Goal: Communication & Community: Participate in discussion

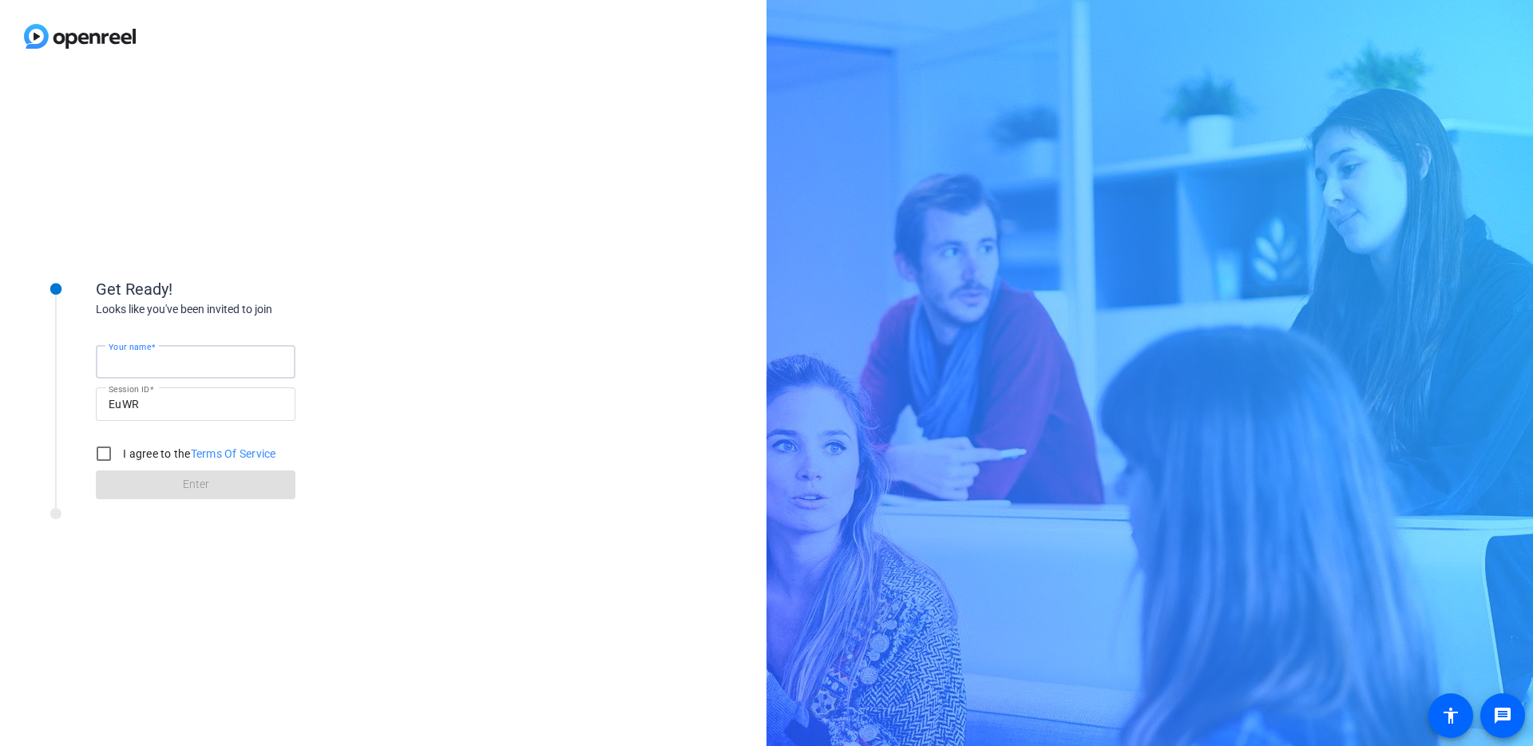
click at [186, 367] on input "Your name" at bounding box center [196, 361] width 174 height 19
type input "[PERSON_NAME]"
click at [104, 449] on input "I agree to the Terms Of Service" at bounding box center [104, 454] width 32 height 32
checkbox input "true"
click at [170, 481] on span at bounding box center [196, 485] width 200 height 38
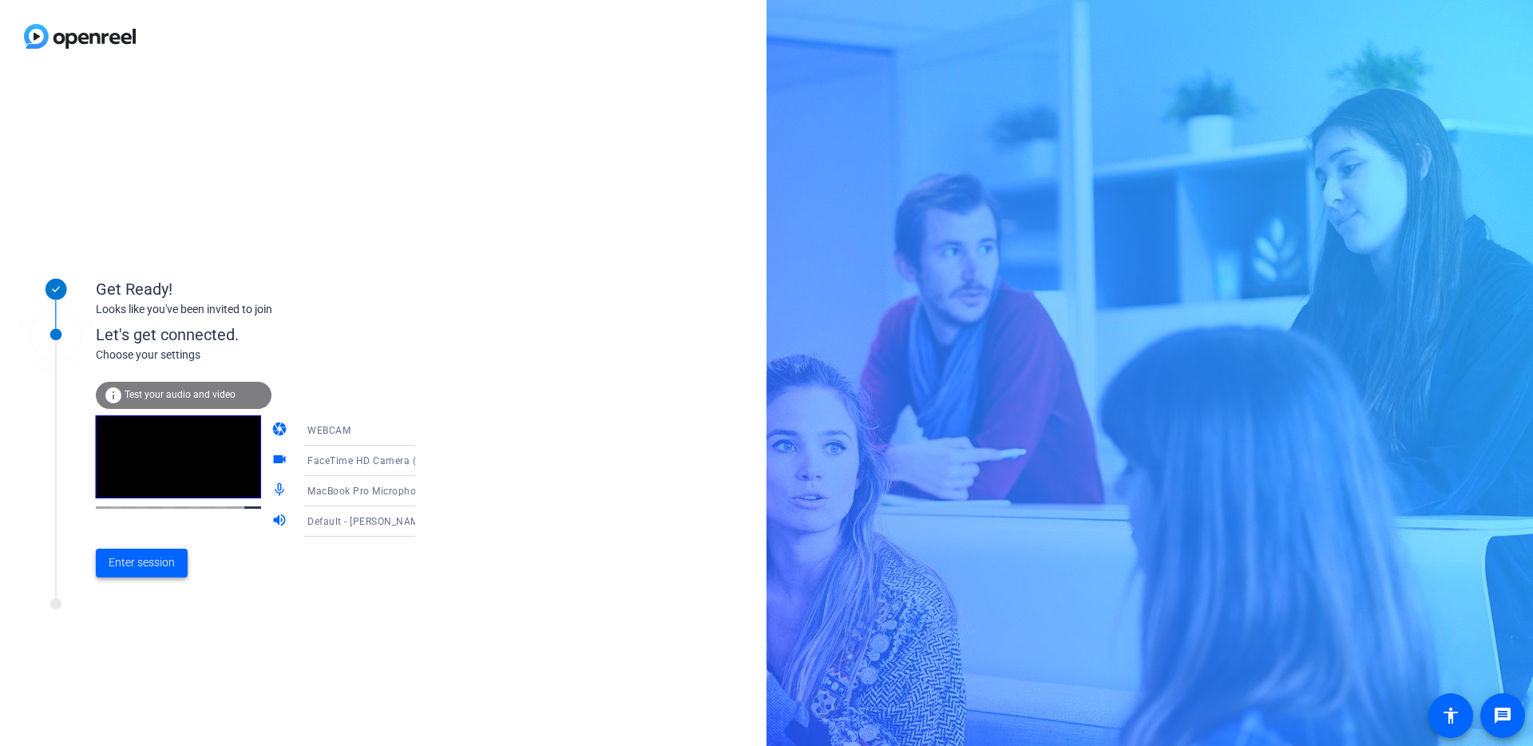
drag, startPoint x: 145, startPoint y: 577, endPoint x: 153, endPoint y: 577, distance: 8.0
click at [145, 571] on span "Enter session" at bounding box center [142, 562] width 66 height 17
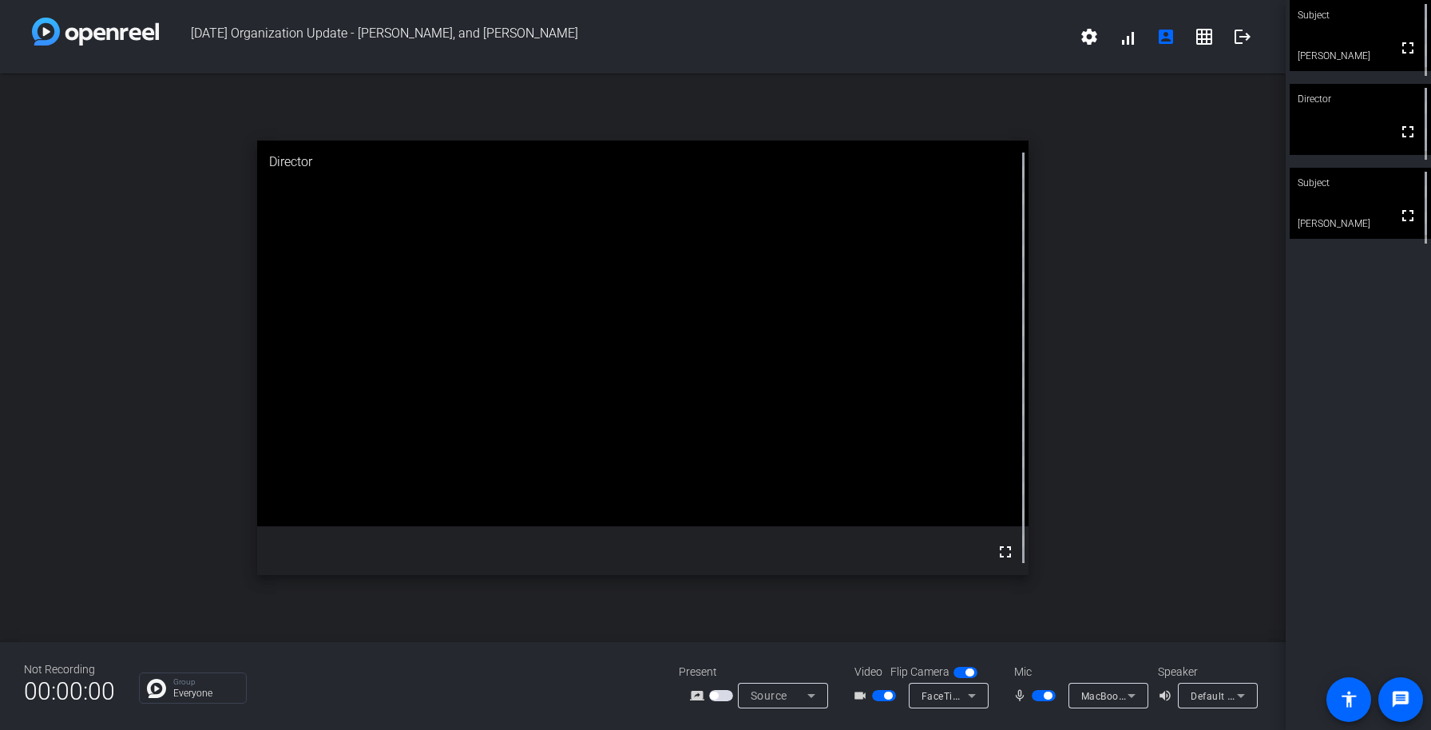
click at [1363, 293] on div "Subject fullscreen [PERSON_NAME] Director fullscreen Subject fullscreen [PERSON…" at bounding box center [1358, 365] width 145 height 730
click at [1208, 34] on mat-icon "grid_on" at bounding box center [1204, 36] width 19 height 19
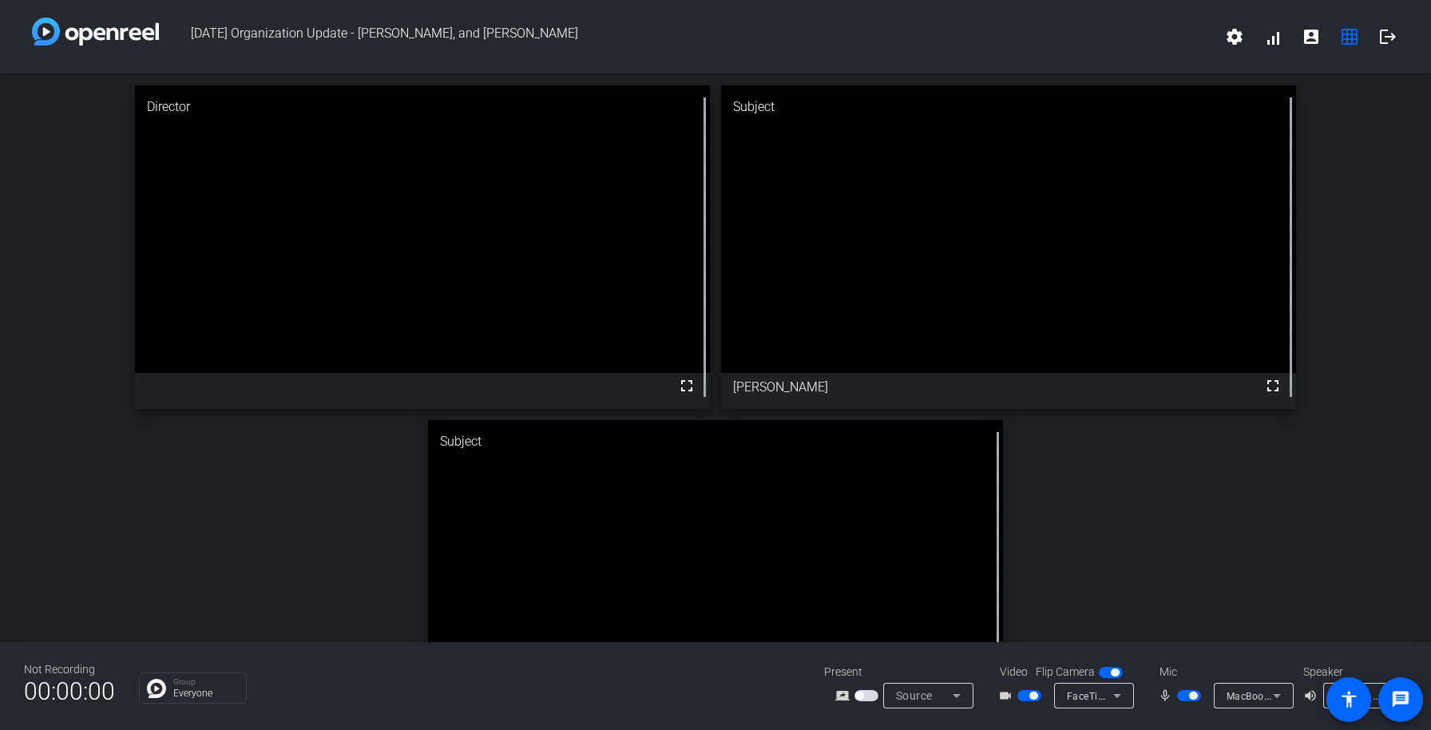
click at [1203, 553] on div "Director fullscreen Subject fullscreen [PERSON_NAME] Subject fullscreen [PERSON…" at bounding box center [715, 414] width 1431 height 682
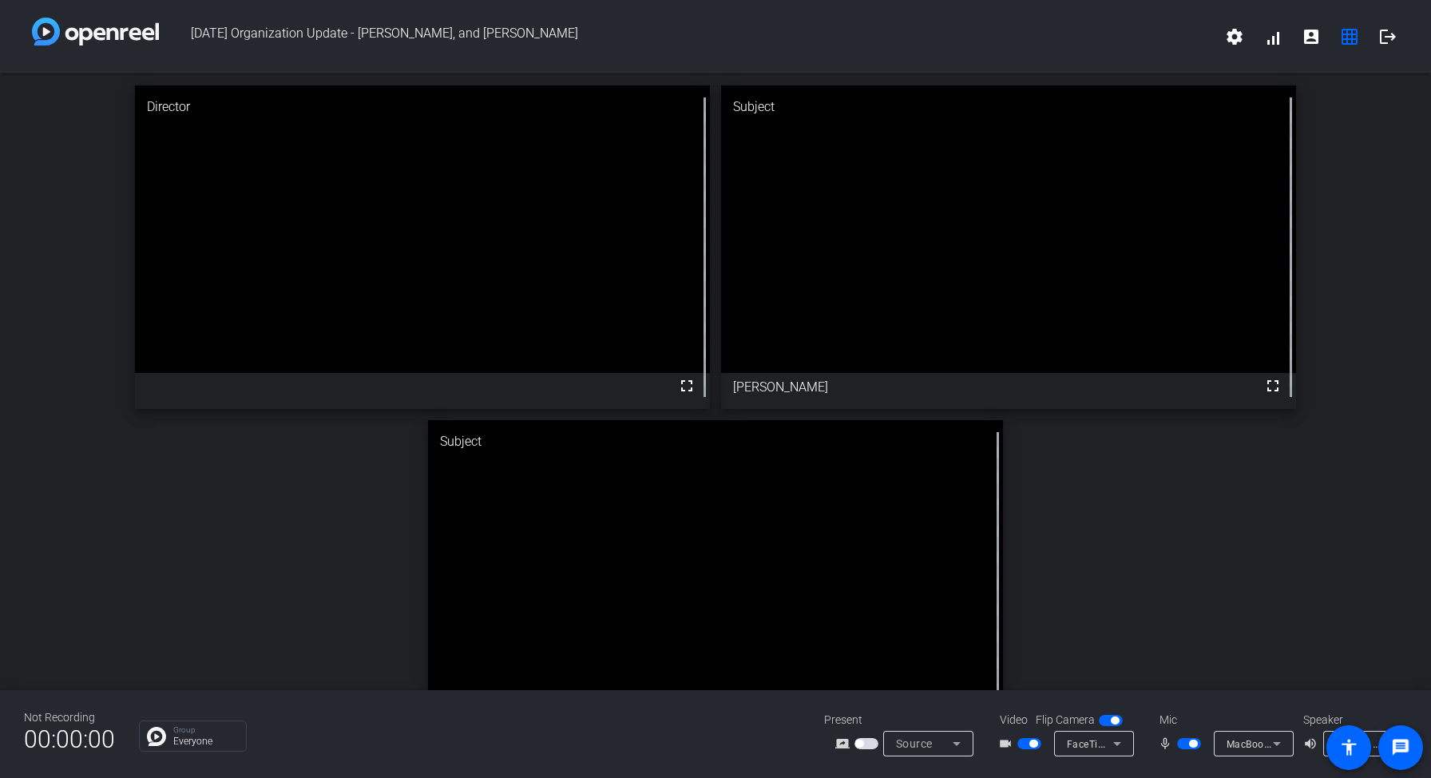
click at [1130, 475] on div "Director fullscreen Subject fullscreen [PERSON_NAME] Subject fullscreen [PERSON…" at bounding box center [715, 414] width 1431 height 682
click at [1191, 743] on span "button" at bounding box center [1193, 743] width 8 height 8
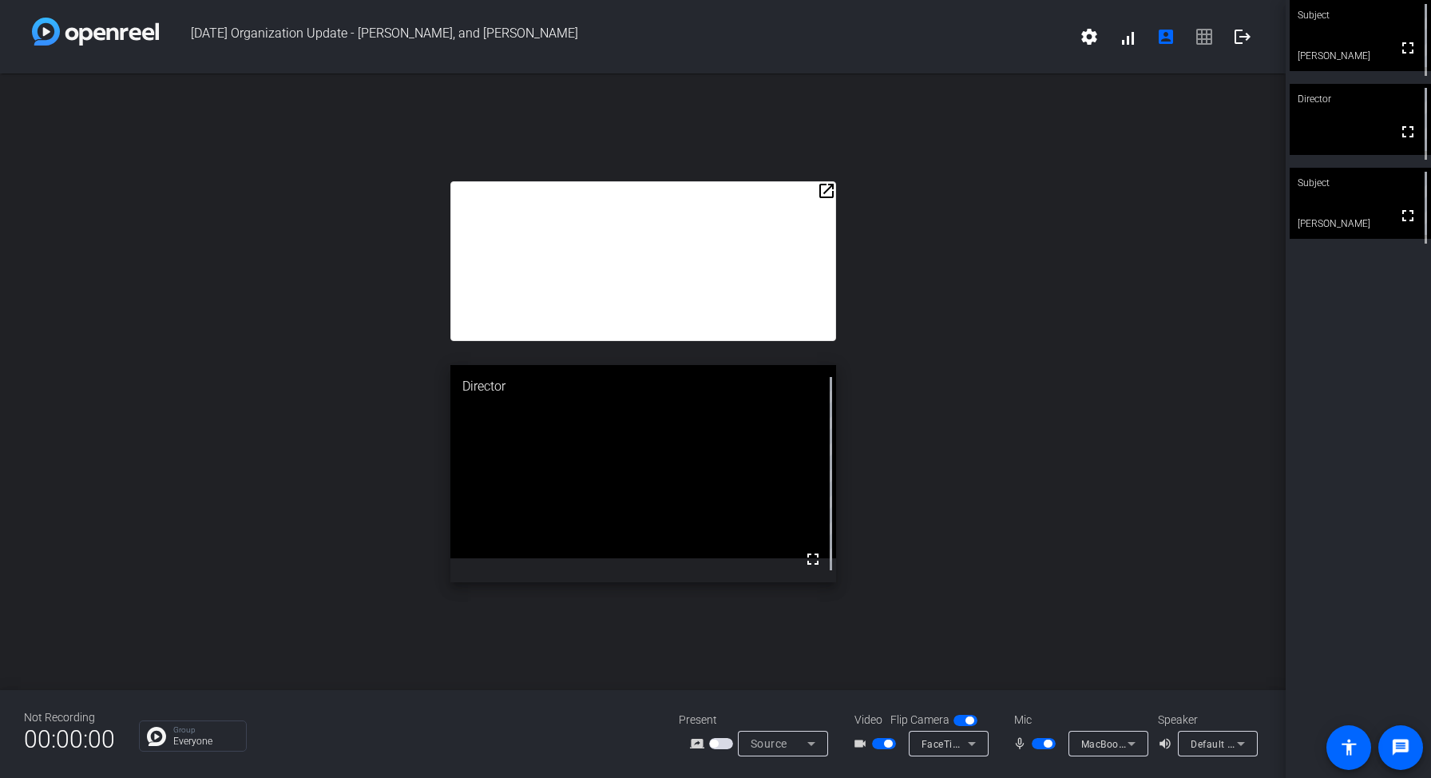
click at [1086, 303] on div "open_in_new Director fullscreen" at bounding box center [643, 381] width 1286 height 616
click at [1013, 391] on div "open_in_new Director fullscreen" at bounding box center [643, 381] width 1286 height 616
click at [1159, 36] on mat-icon "account_box" at bounding box center [1165, 36] width 19 height 19
click at [1201, 36] on span "settings signal_cellular_alt account_box grid_on logout" at bounding box center [1166, 37] width 192 height 38
click at [1199, 38] on span "settings signal_cellular_alt account_box grid_on logout" at bounding box center [1166, 37] width 192 height 38
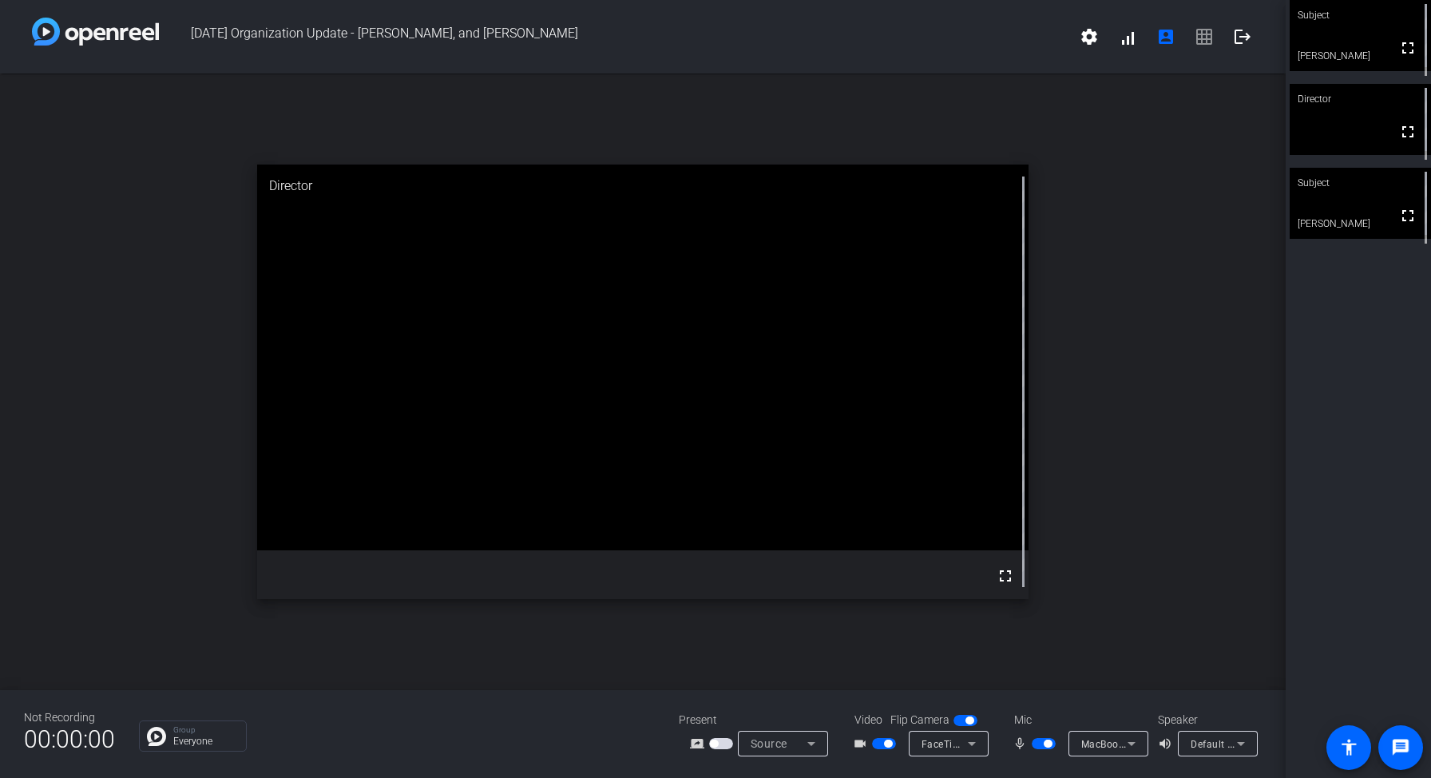
click at [1211, 42] on span "settings signal_cellular_alt account_box grid_on logout" at bounding box center [1166, 37] width 192 height 38
click at [1105, 361] on div "open_in_new Director fullscreen" at bounding box center [643, 381] width 1286 height 616
click at [1416, 309] on mat-icon "fullscreen" at bounding box center [1407, 299] width 19 height 19
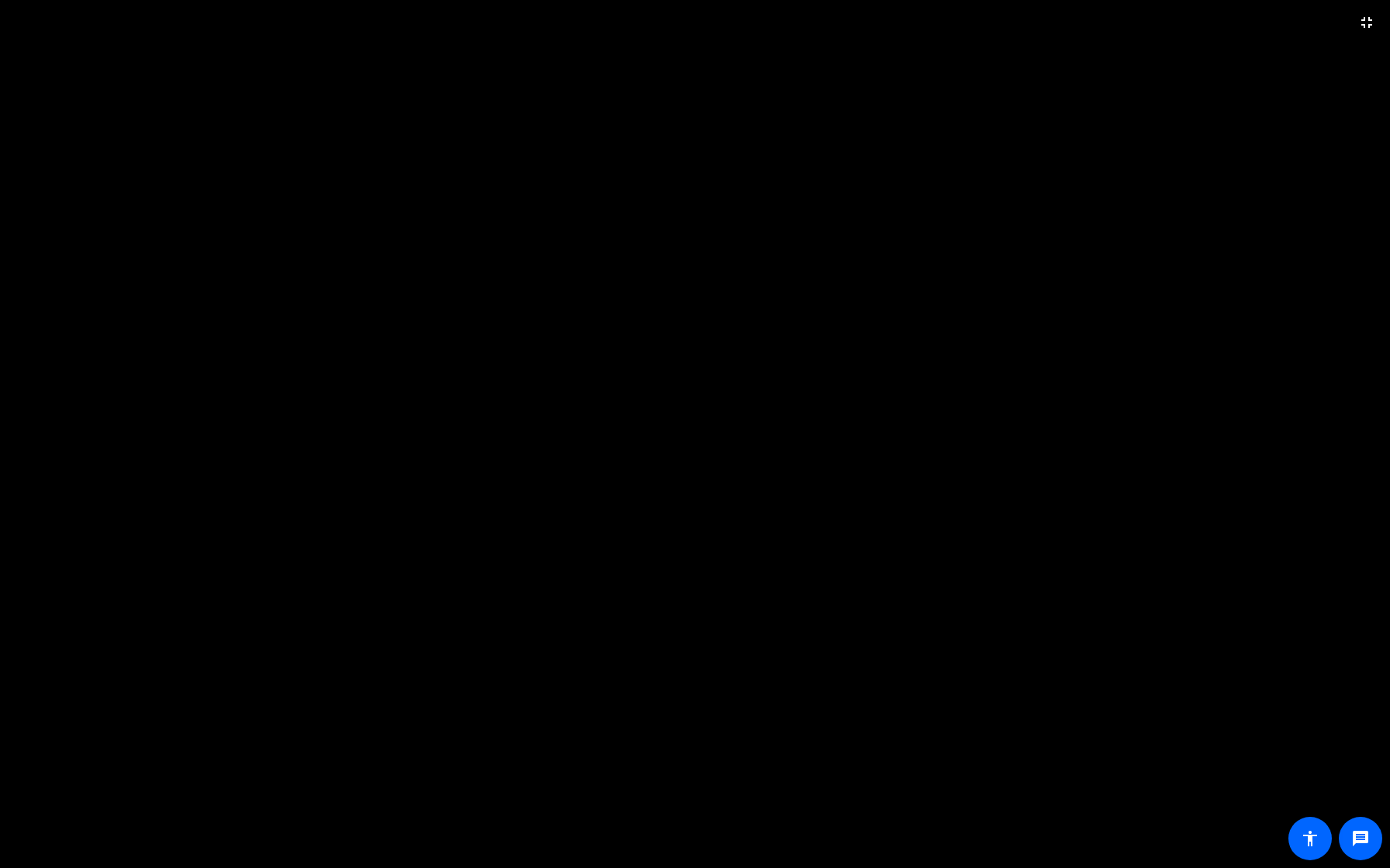
click at [709, 449] on video at bounding box center [695, 434] width 1390 height 868
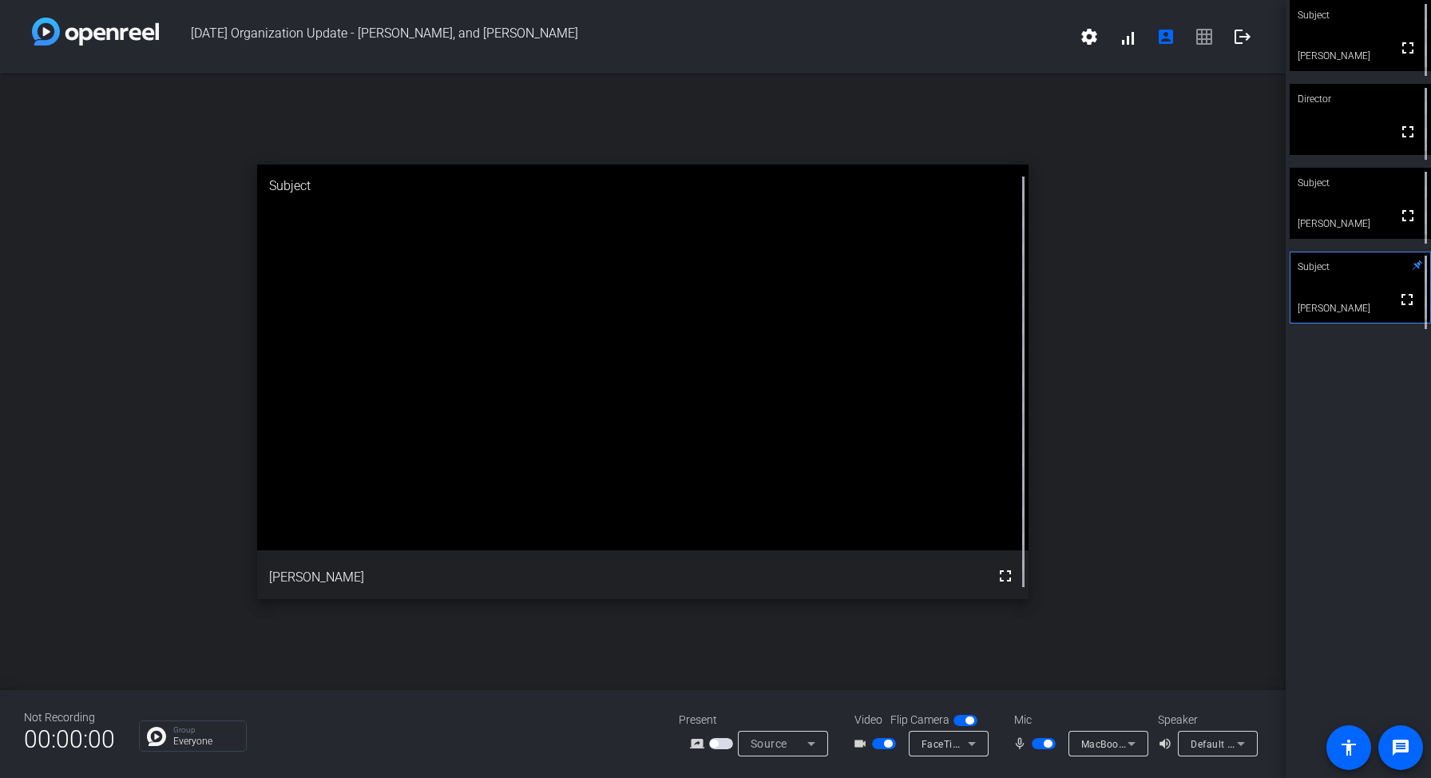
click at [1139, 352] on div "open_in_new Subject fullscreen [PERSON_NAME]" at bounding box center [643, 381] width 1286 height 616
click at [1177, 118] on div "open_in_new Subject fullscreen [PERSON_NAME]" at bounding box center [643, 381] width 1286 height 616
click at [190, 321] on div "open_in_new Subject fullscreen [PERSON_NAME]" at bounding box center [643, 381] width 1286 height 616
click at [1168, 381] on div "open_in_new Subject fullscreen [PERSON_NAME]" at bounding box center [643, 381] width 1286 height 616
click at [1127, 279] on div "open_in_new Subject fullscreen [PERSON_NAME]" at bounding box center [643, 381] width 1286 height 616
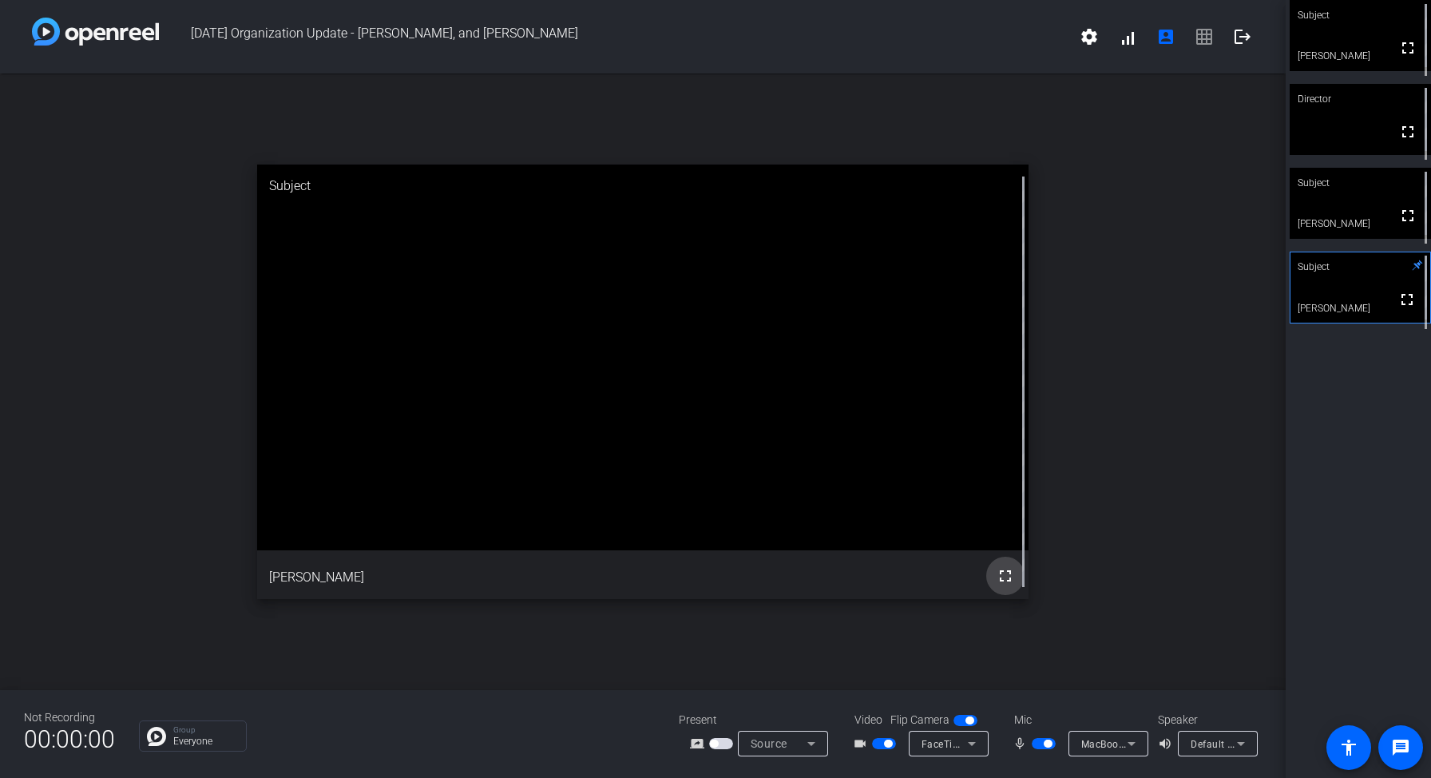
click at [999, 572] on mat-icon "fullscreen" at bounding box center [1005, 575] width 19 height 19
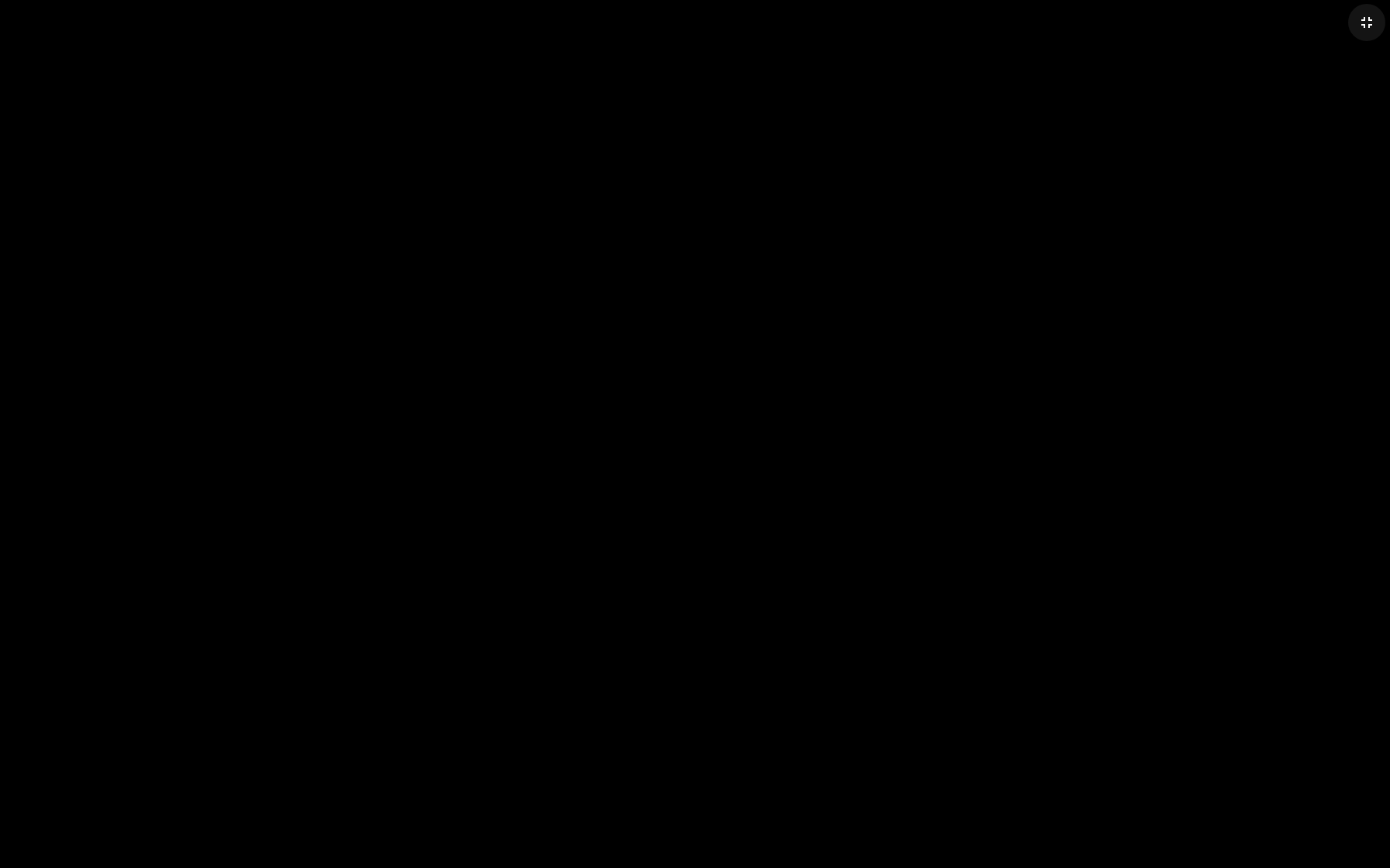
click at [1363, 21] on mat-icon "fullscreen_exit" at bounding box center [1366, 22] width 18 height 18
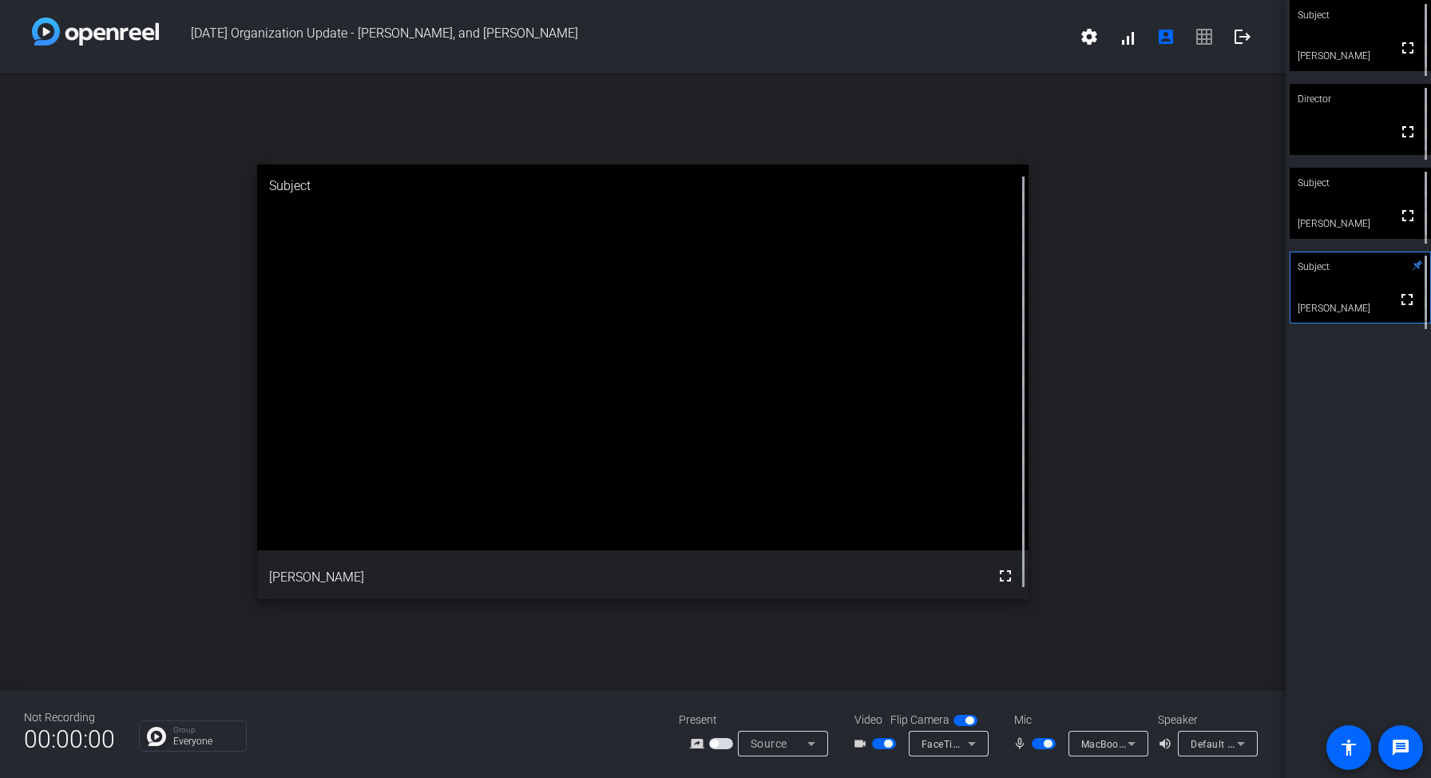
click at [1080, 438] on div "open_in_new Subject fullscreen [PERSON_NAME]" at bounding box center [643, 381] width 1286 height 616
click at [397, 658] on div "open_in_new Subject fullscreen [PERSON_NAME]" at bounding box center [643, 381] width 1286 height 616
click at [1267, 227] on div "open_in_new Subject fullscreen [PERSON_NAME]" at bounding box center [643, 381] width 1286 height 616
click at [170, 291] on div "open_in_new Subject fullscreen [PERSON_NAME]" at bounding box center [643, 381] width 1286 height 616
click at [1100, 213] on div "open_in_new Subject fullscreen [PERSON_NAME]" at bounding box center [643, 381] width 1286 height 616
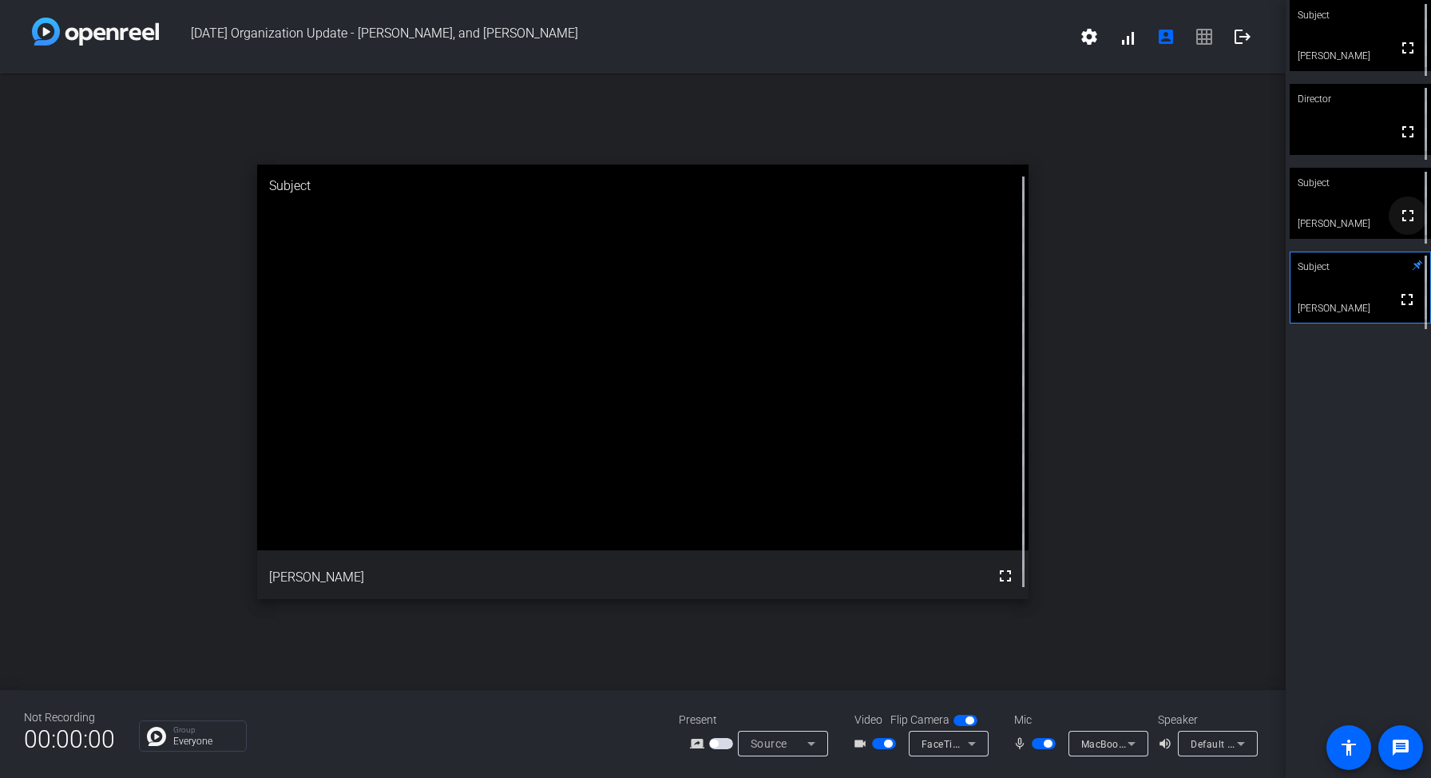
click at [1412, 225] on mat-icon "fullscreen" at bounding box center [1407, 215] width 19 height 19
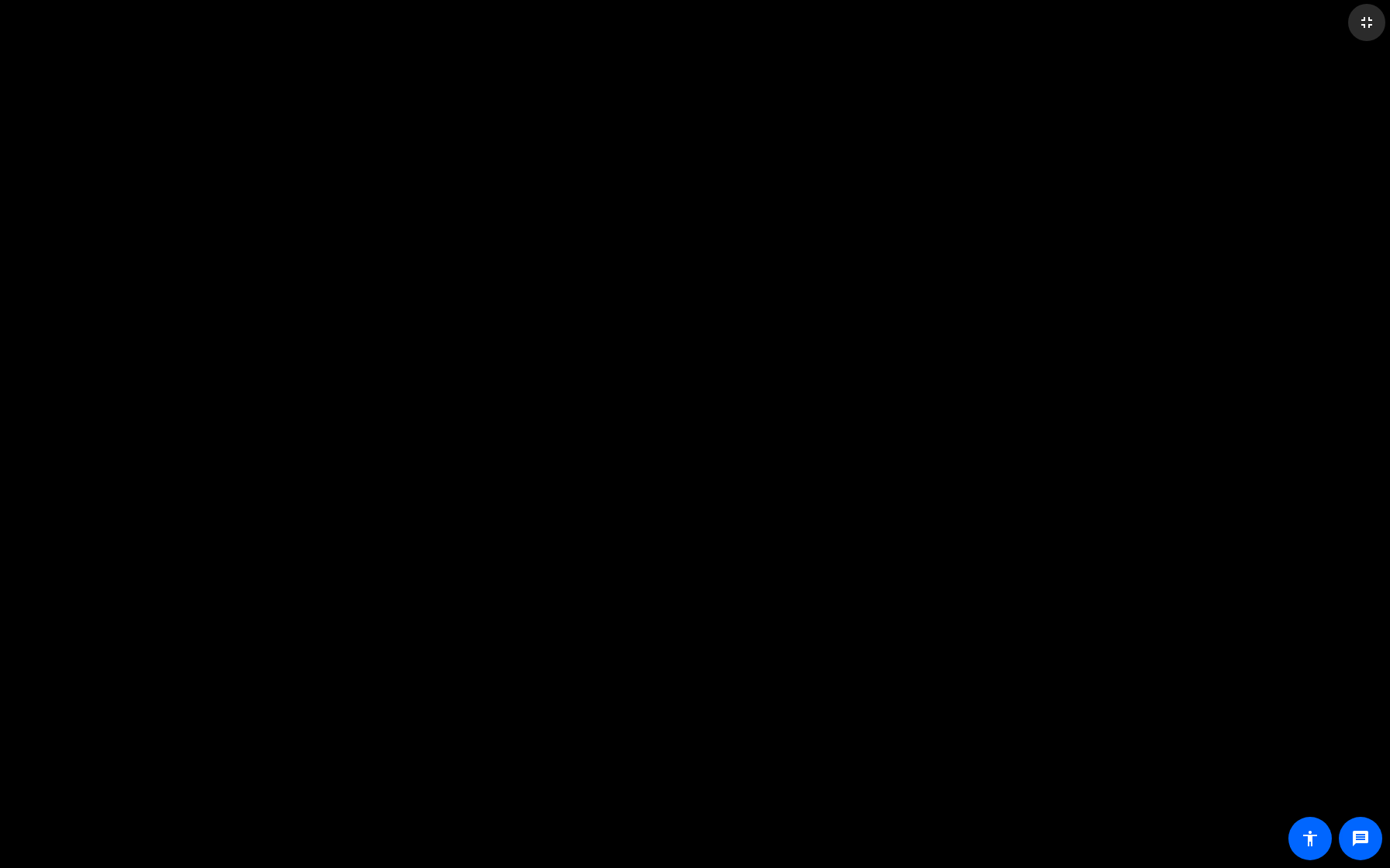
click at [1365, 22] on mat-icon "fullscreen_exit" at bounding box center [1366, 22] width 18 height 18
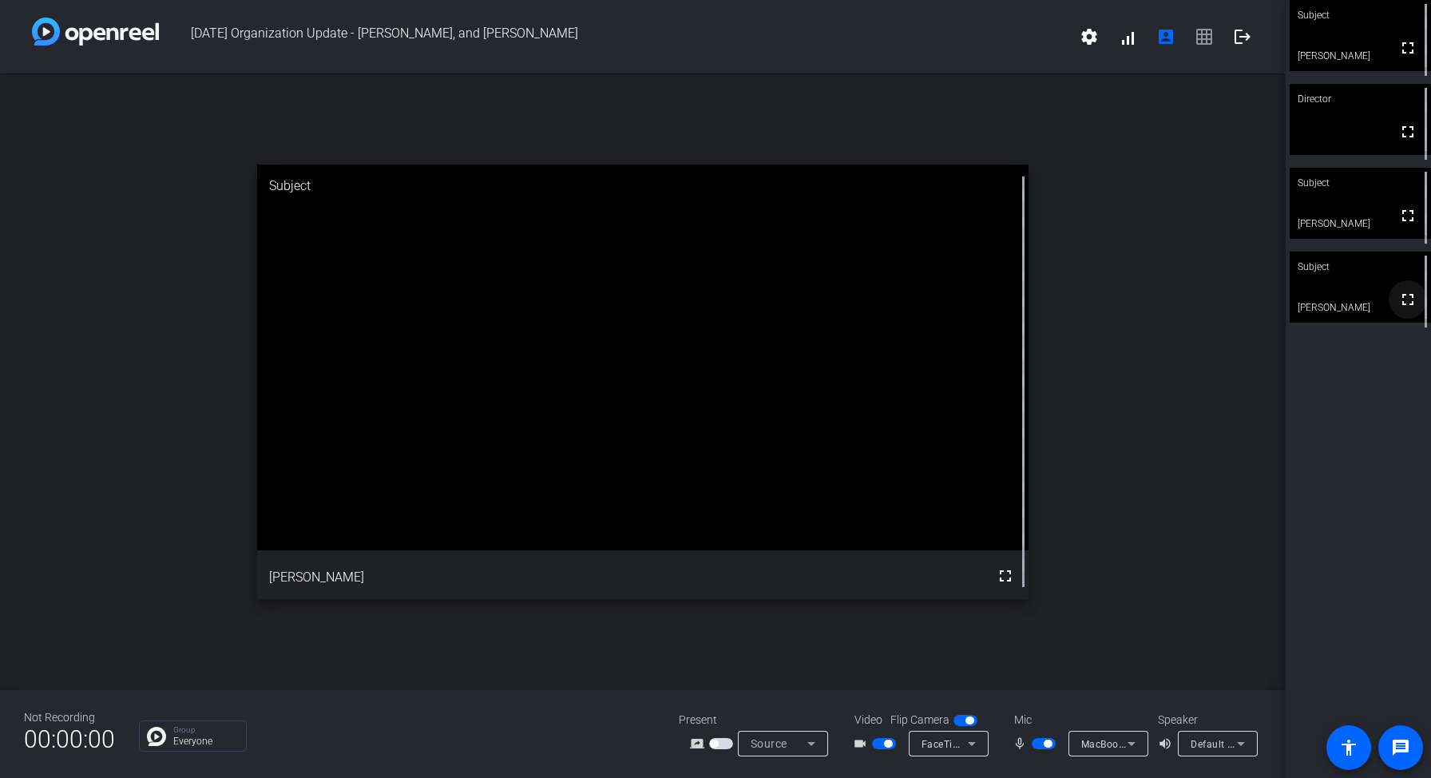
click at [1408, 307] on mat-icon "fullscreen" at bounding box center [1407, 299] width 19 height 19
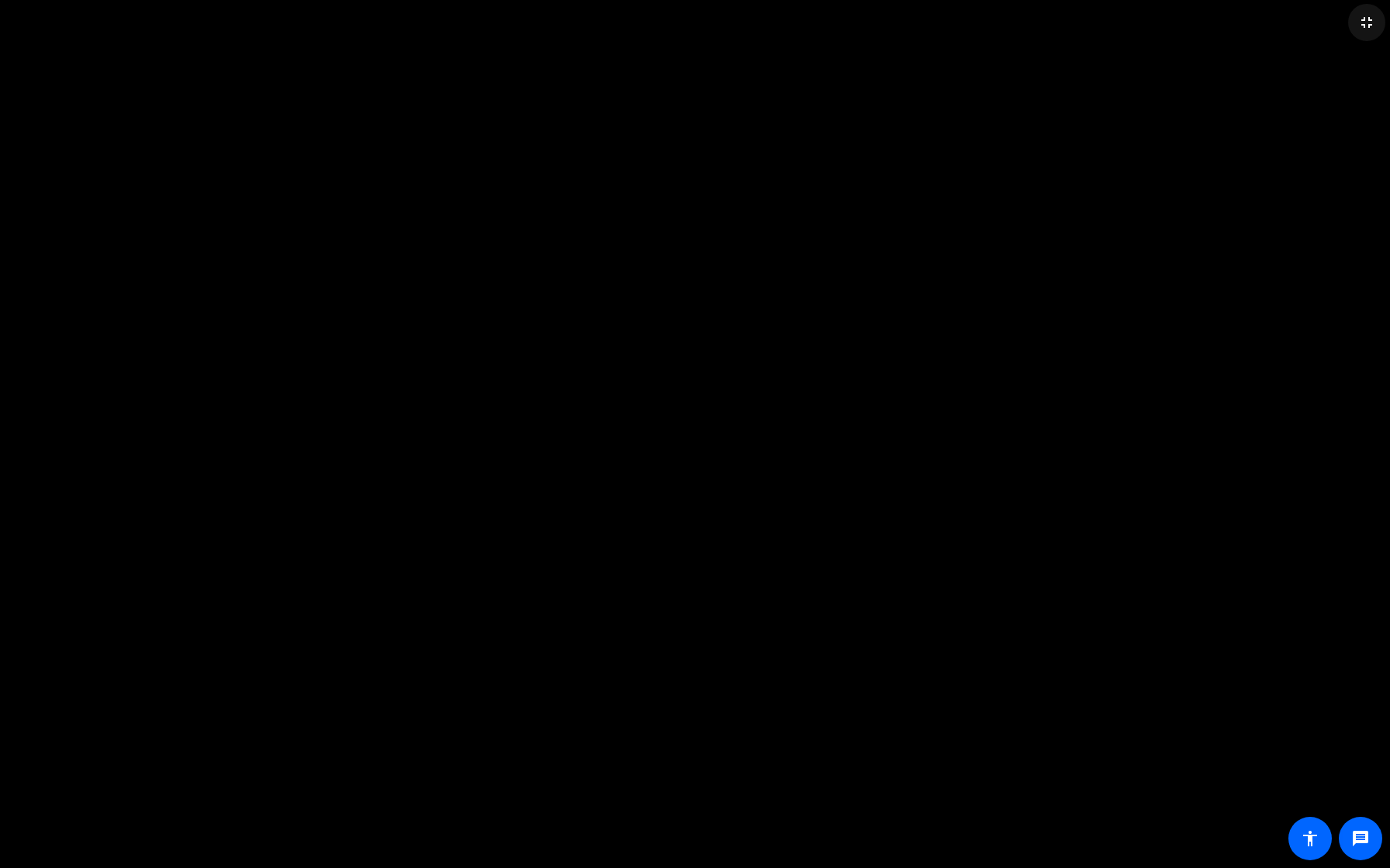
click at [1366, 28] on mat-icon "fullscreen_exit" at bounding box center [1366, 22] width 18 height 18
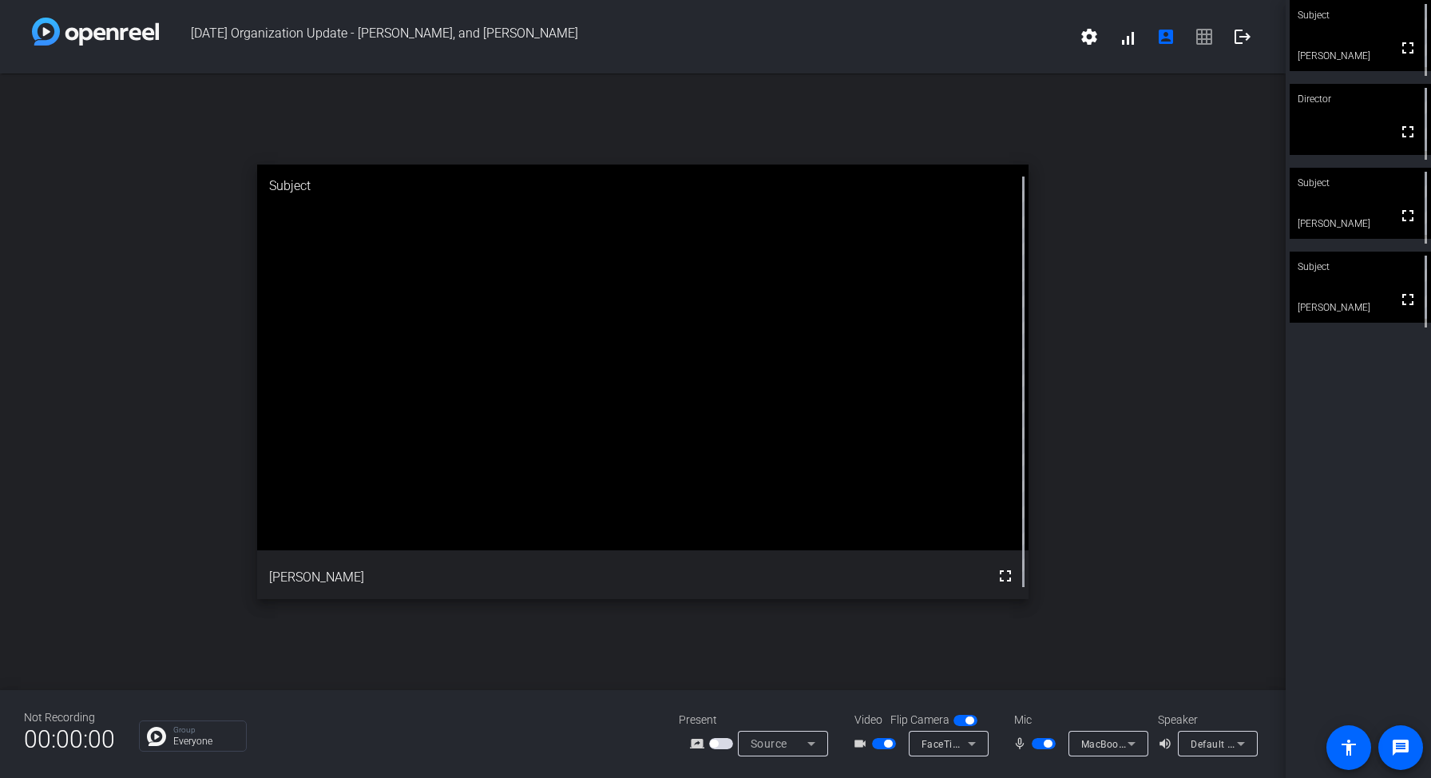
click at [1108, 390] on div "open_in_new Subject fullscreen [PERSON_NAME]" at bounding box center [643, 381] width 1286 height 616
click at [1401, 307] on mat-icon "fullscreen" at bounding box center [1407, 299] width 19 height 19
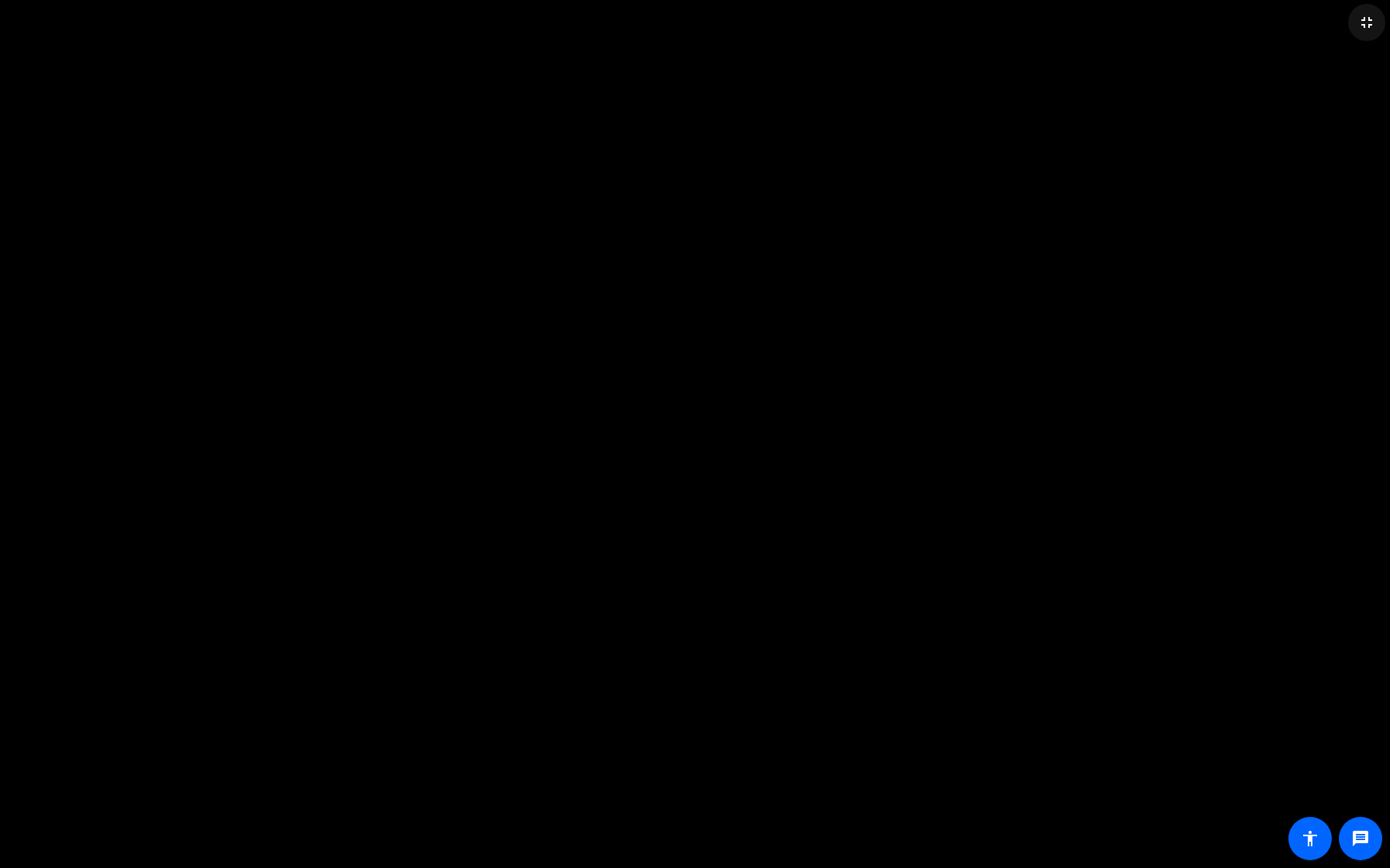
click at [1371, 25] on mat-icon "fullscreen_exit" at bounding box center [1366, 22] width 18 height 18
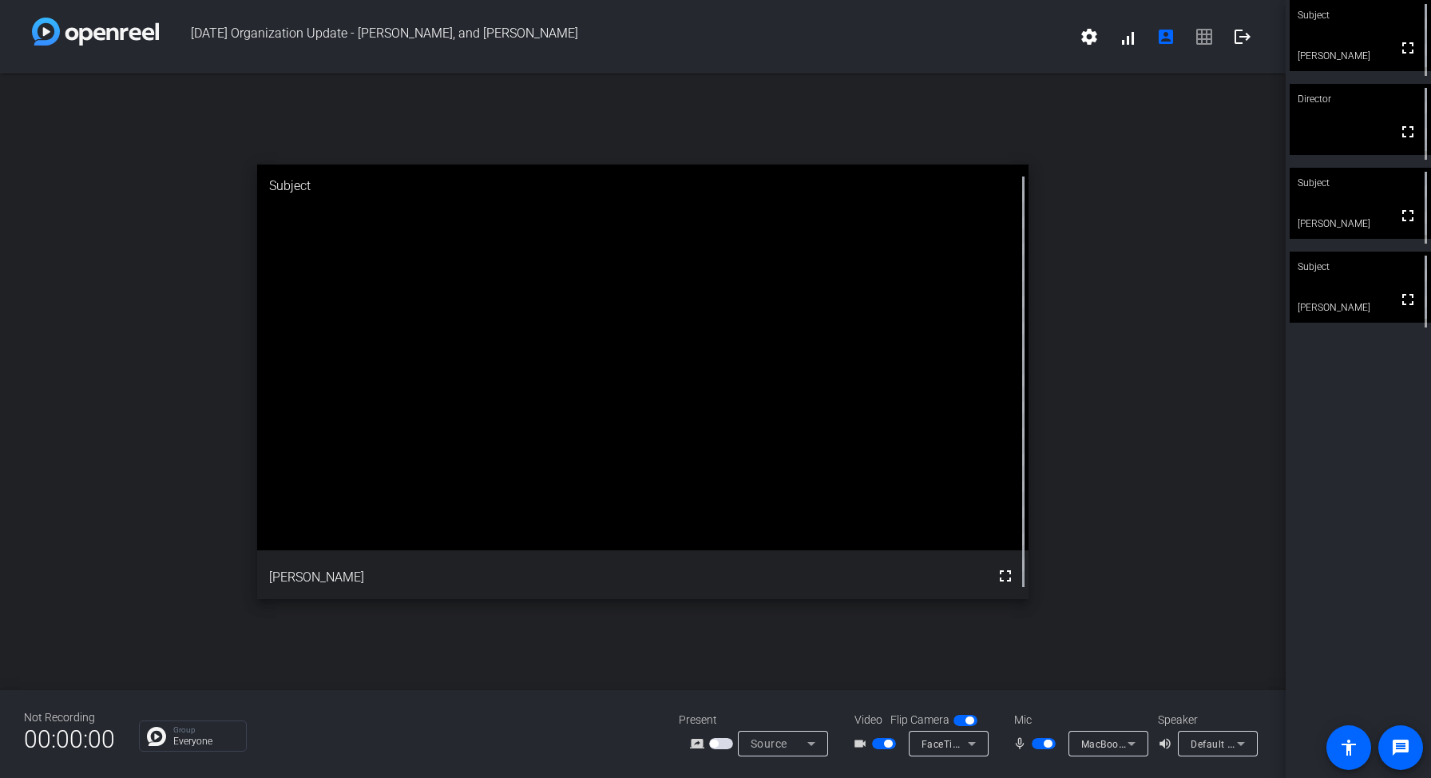
click at [1036, 743] on span "button" at bounding box center [1044, 743] width 24 height 11
click at [1036, 742] on span "button" at bounding box center [1036, 743] width 8 height 8
click at [198, 256] on div "open_in_new Subject fullscreen [PERSON_NAME]" at bounding box center [643, 381] width 1286 height 616
click at [1107, 228] on div "open_in_new Subject fullscreen [PERSON_NAME]" at bounding box center [643, 381] width 1286 height 616
click at [1076, 305] on div "open_in_new Subject fullscreen [PERSON_NAME]" at bounding box center [643, 381] width 1286 height 616
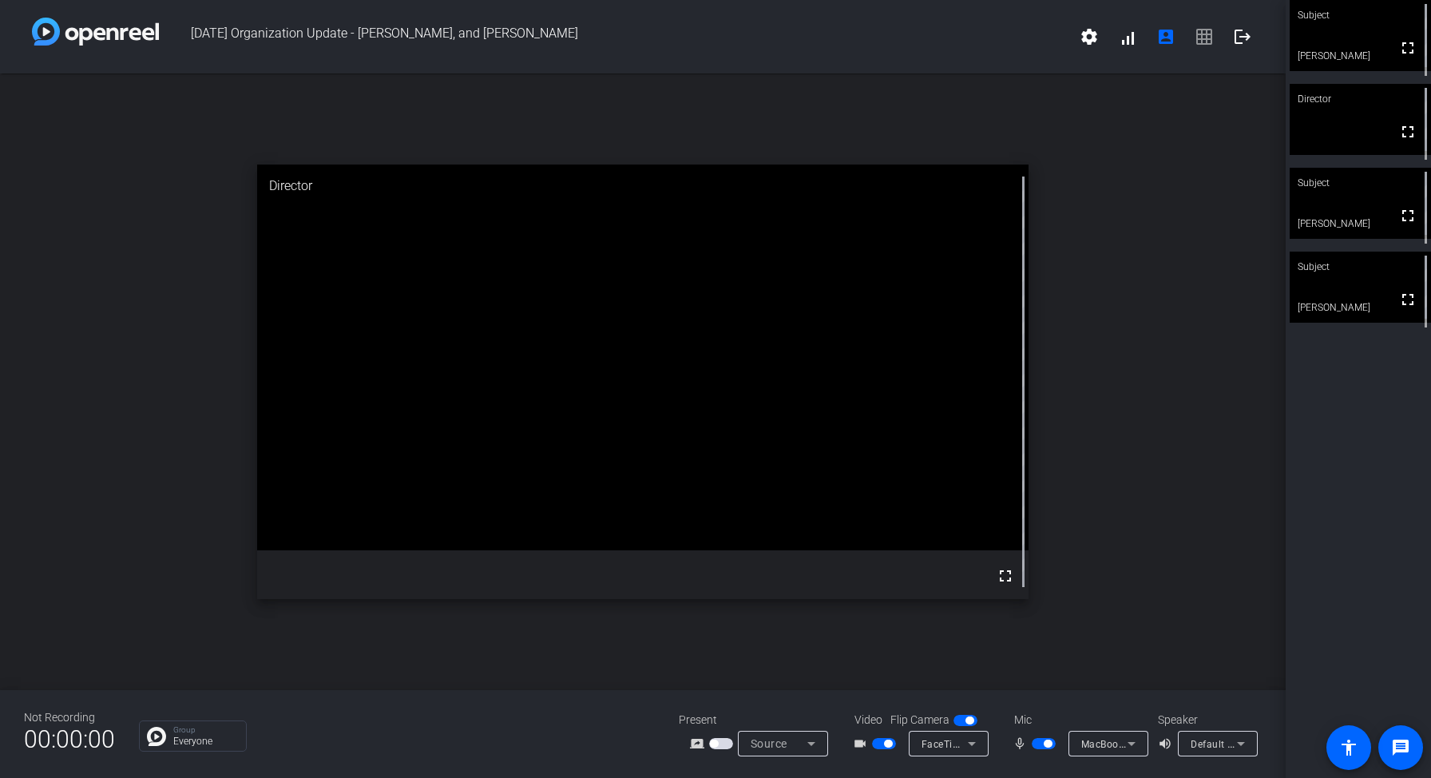
click at [1136, 359] on div "open_in_new Director fullscreen" at bounding box center [643, 381] width 1286 height 616
click at [1044, 745] on span "button" at bounding box center [1048, 743] width 8 height 8
click at [1040, 742] on span "button" at bounding box center [1036, 743] width 8 height 8
click at [1039, 744] on span "button" at bounding box center [1044, 743] width 24 height 11
click at [885, 744] on span "button" at bounding box center [888, 743] width 8 height 8
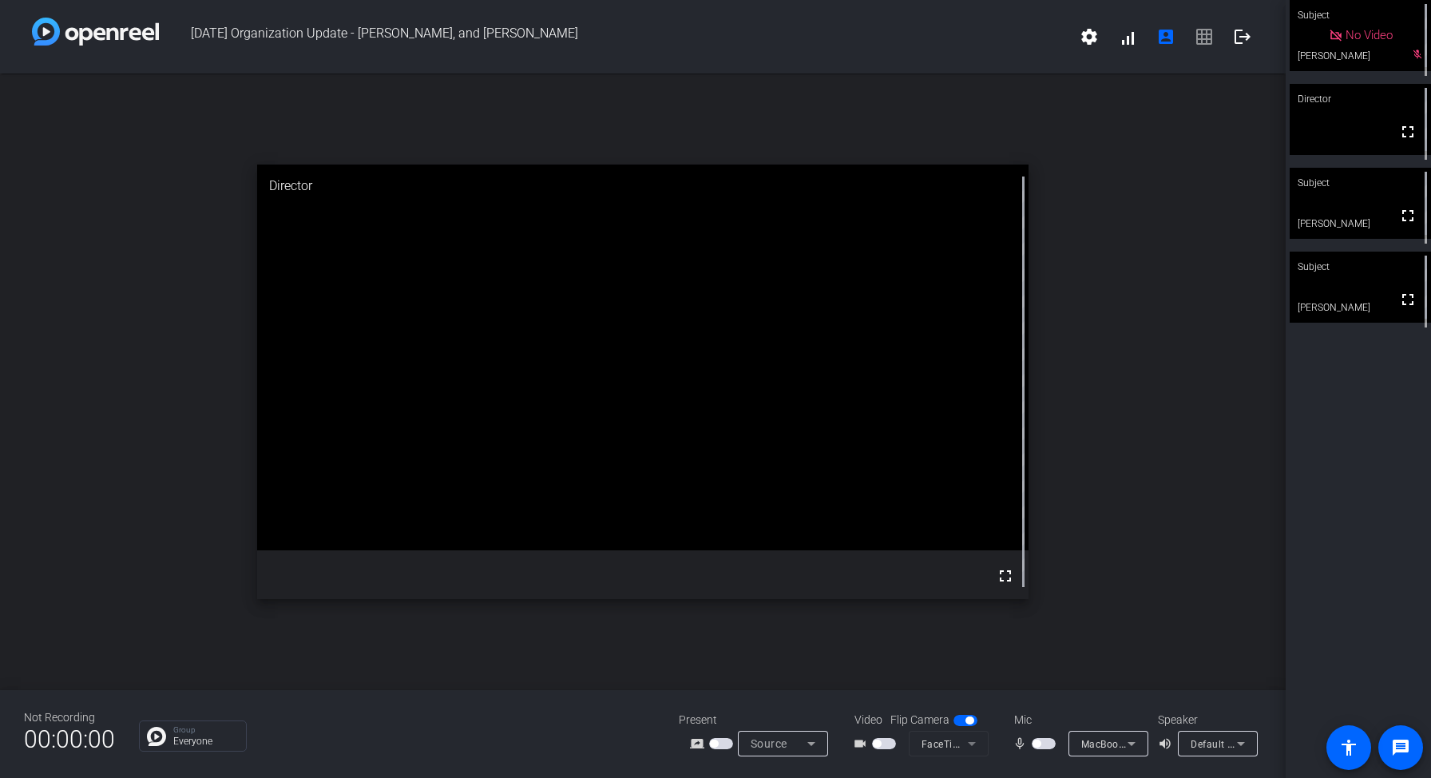
click at [1044, 740] on span "button" at bounding box center [1044, 743] width 24 height 11
click at [1070, 533] on div "open_in_new Director fullscreen" at bounding box center [643, 381] width 1286 height 616
click at [1044, 743] on span "button" at bounding box center [1048, 743] width 8 height 8
click at [1148, 501] on div "open_in_new Subject fullscreen [PERSON_NAME]" at bounding box center [643, 381] width 1286 height 616
click at [1189, 333] on div "open_in_new Subject fullscreen [PERSON_NAME]" at bounding box center [643, 381] width 1286 height 616
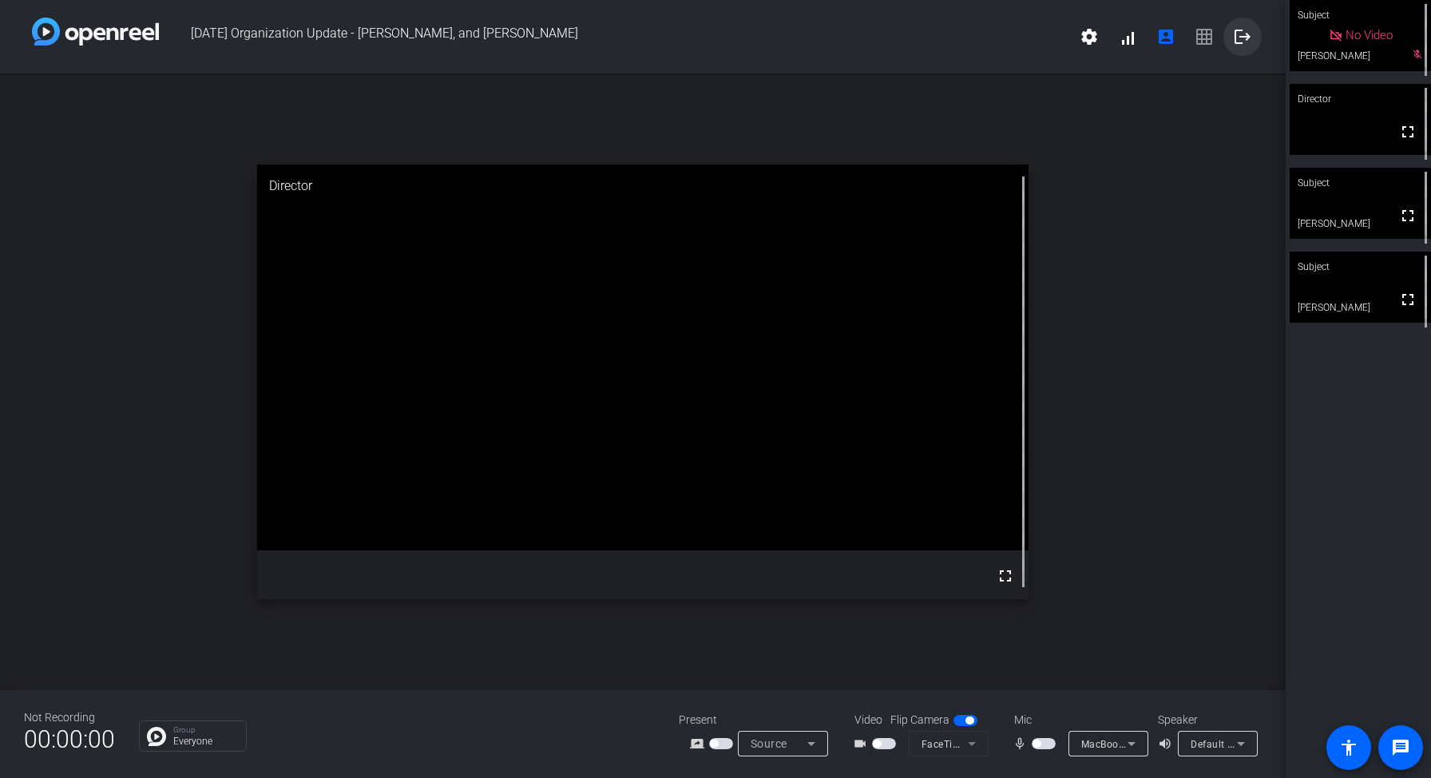
click at [1241, 41] on mat-icon "logout" at bounding box center [1242, 36] width 19 height 19
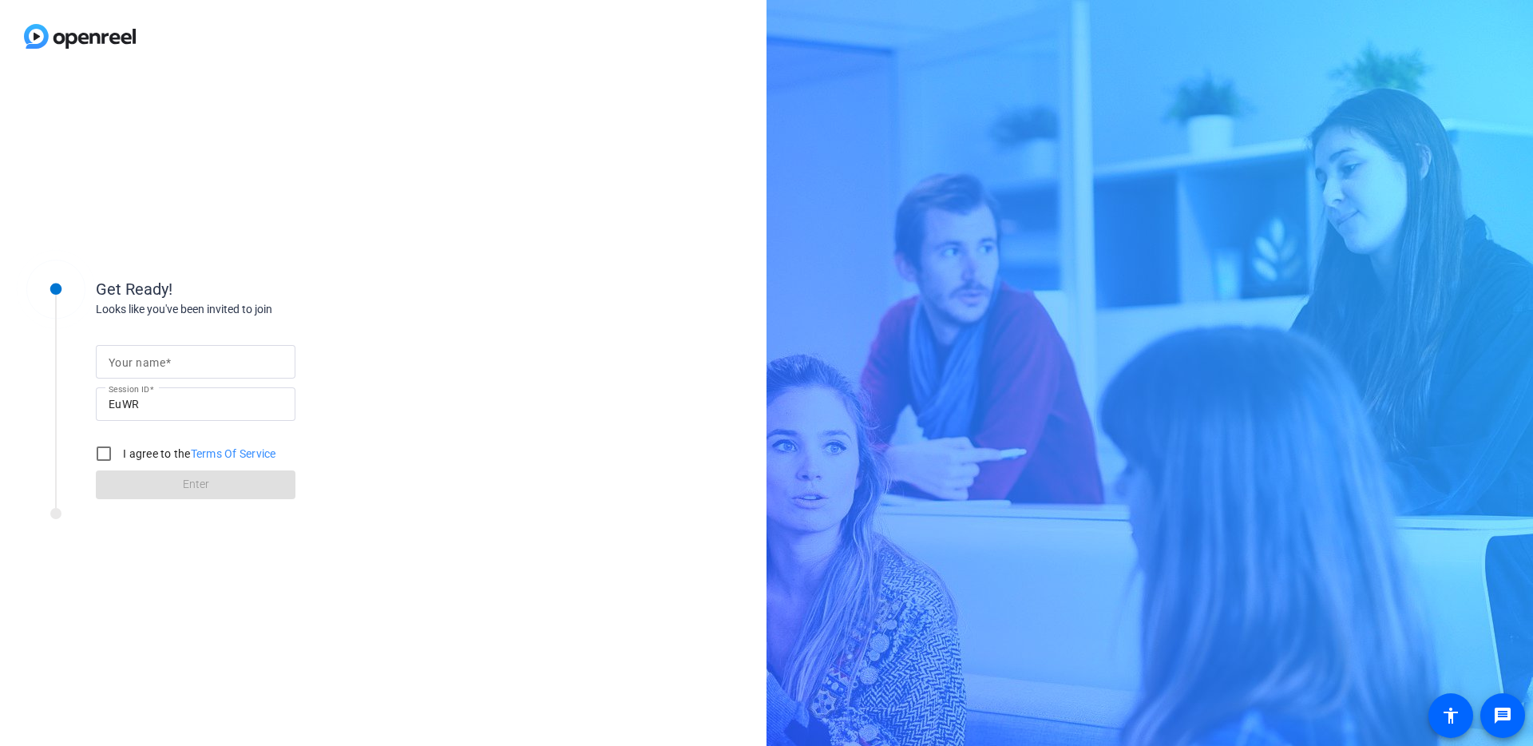
click at [138, 367] on mat-label "Your name" at bounding box center [137, 362] width 57 height 13
click at [138, 367] on input "Your name" at bounding box center [196, 361] width 174 height 19
type input "[PERSON_NAME]"
click at [78, 450] on div at bounding box center [56, 374] width 80 height 250
click at [97, 452] on input "I agree to the Terms Of Service" at bounding box center [104, 454] width 32 height 32
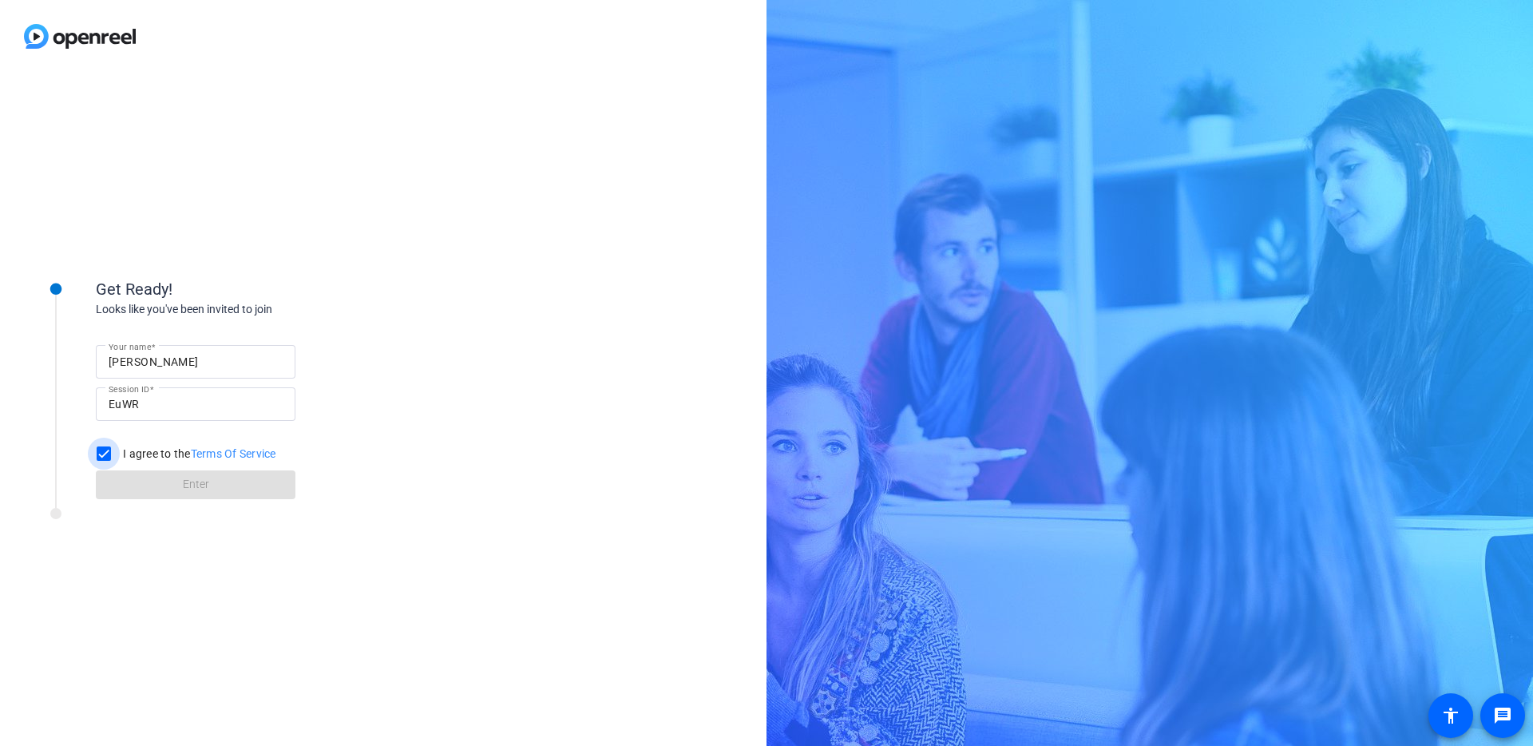
checkbox input "true"
click at [151, 475] on span at bounding box center [196, 485] width 200 height 38
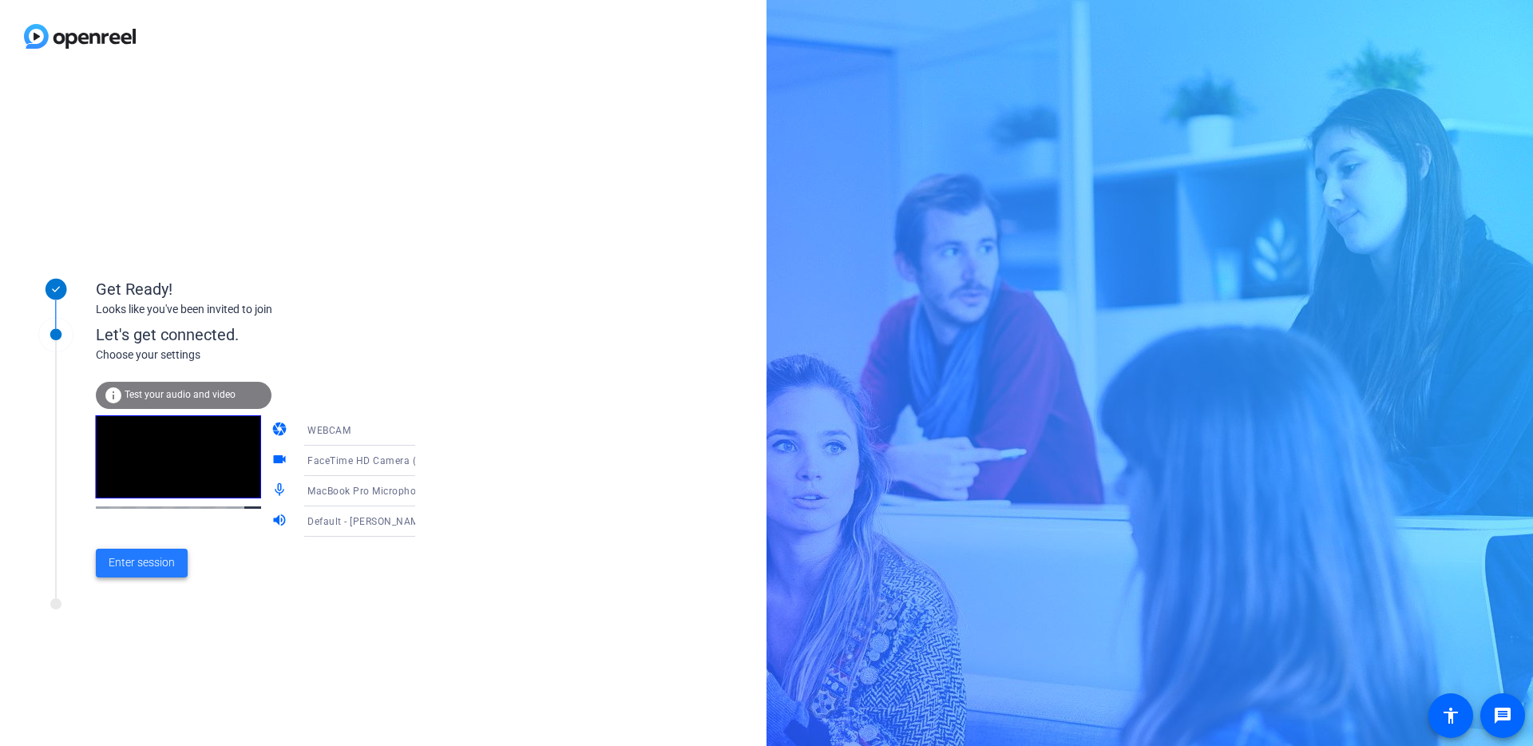
click at [159, 571] on span at bounding box center [142, 563] width 92 height 38
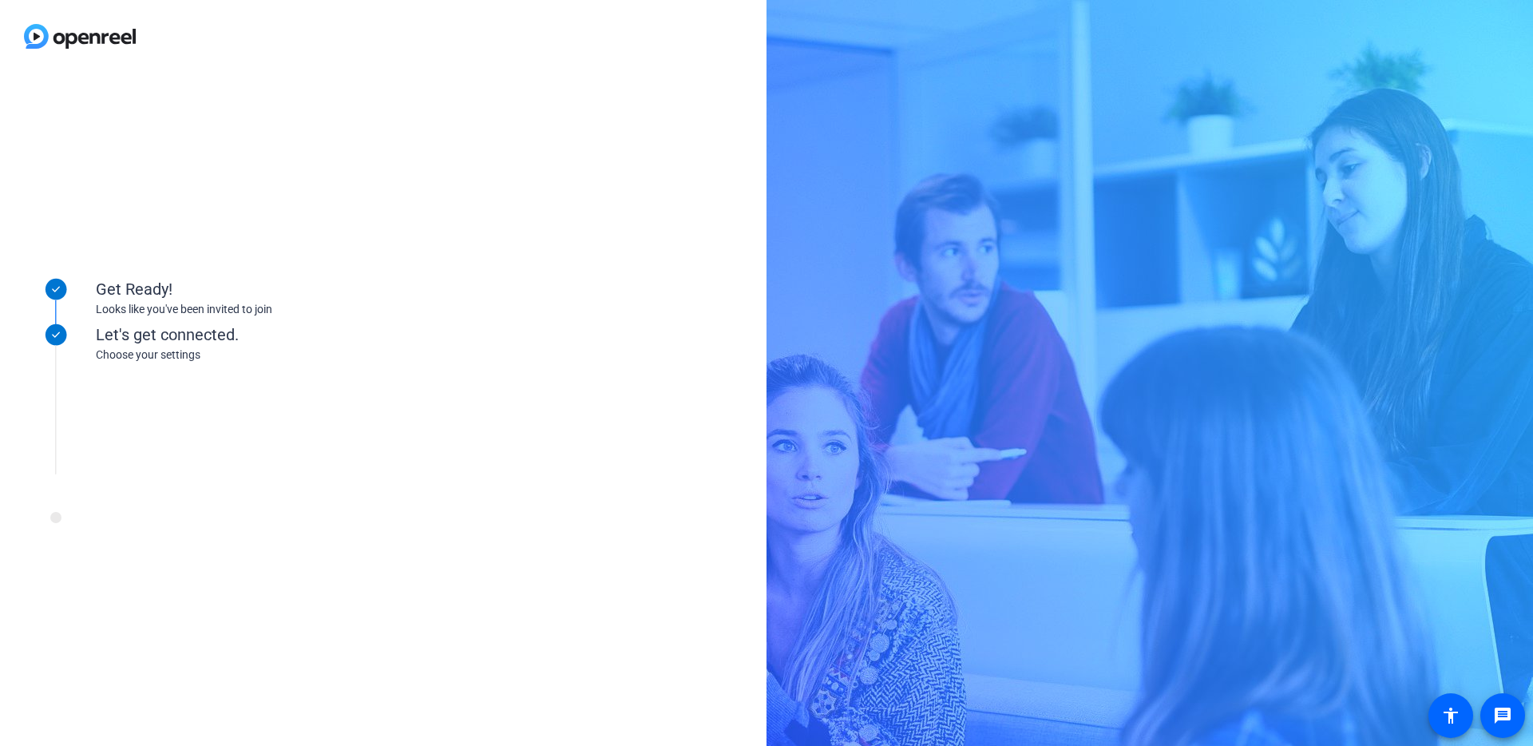
click at [566, 524] on div "Get Ready! Looks like you've been invited to join Let's get connected. Choose y…" at bounding box center [383, 409] width 767 height 673
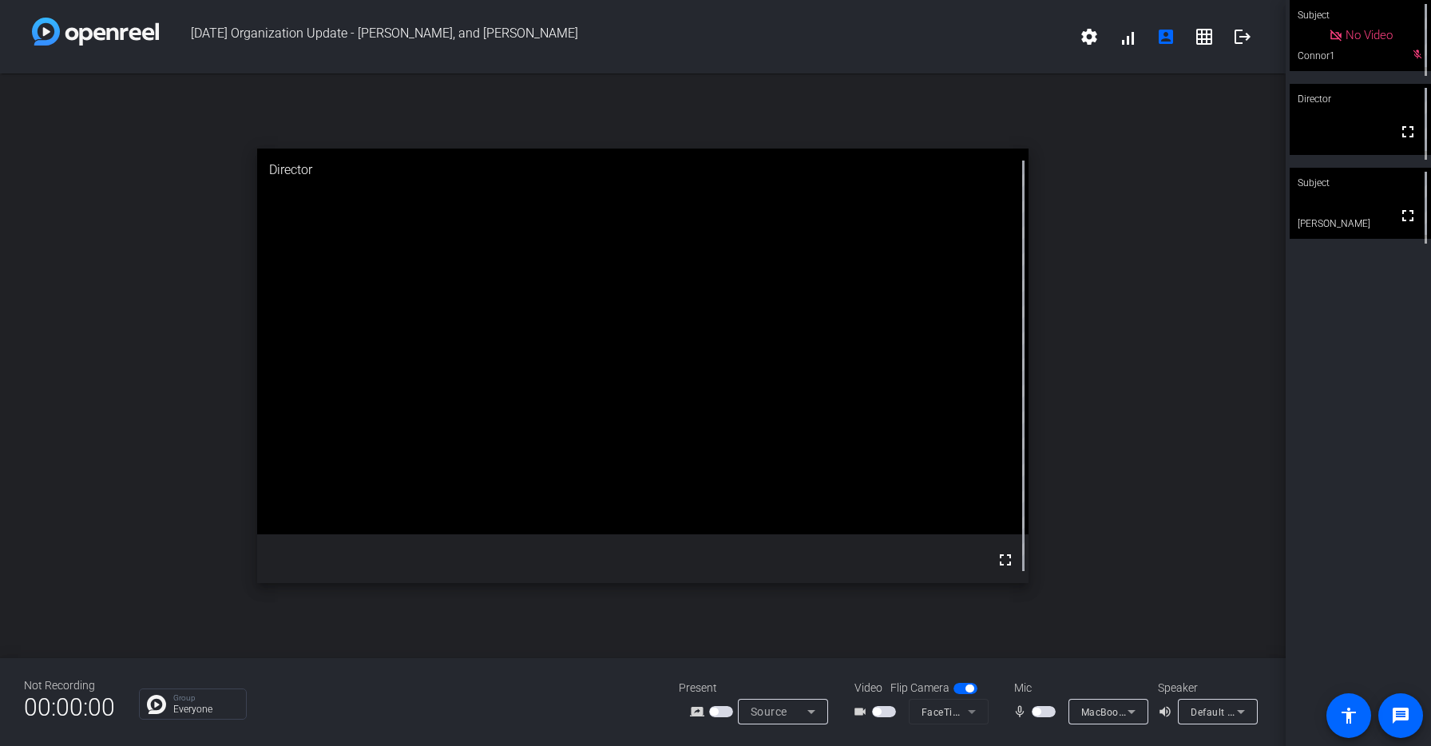
click at [1332, 537] on div "Subject No Video Connor1 mic_off_outline Director fullscreen Subject fullscreen…" at bounding box center [1358, 373] width 145 height 746
click at [891, 712] on span "button" at bounding box center [884, 711] width 24 height 11
click at [1116, 442] on div "open_in_new Director fullscreen" at bounding box center [643, 365] width 1286 height 584
click at [1203, 28] on mat-icon "grid_on" at bounding box center [1204, 36] width 19 height 19
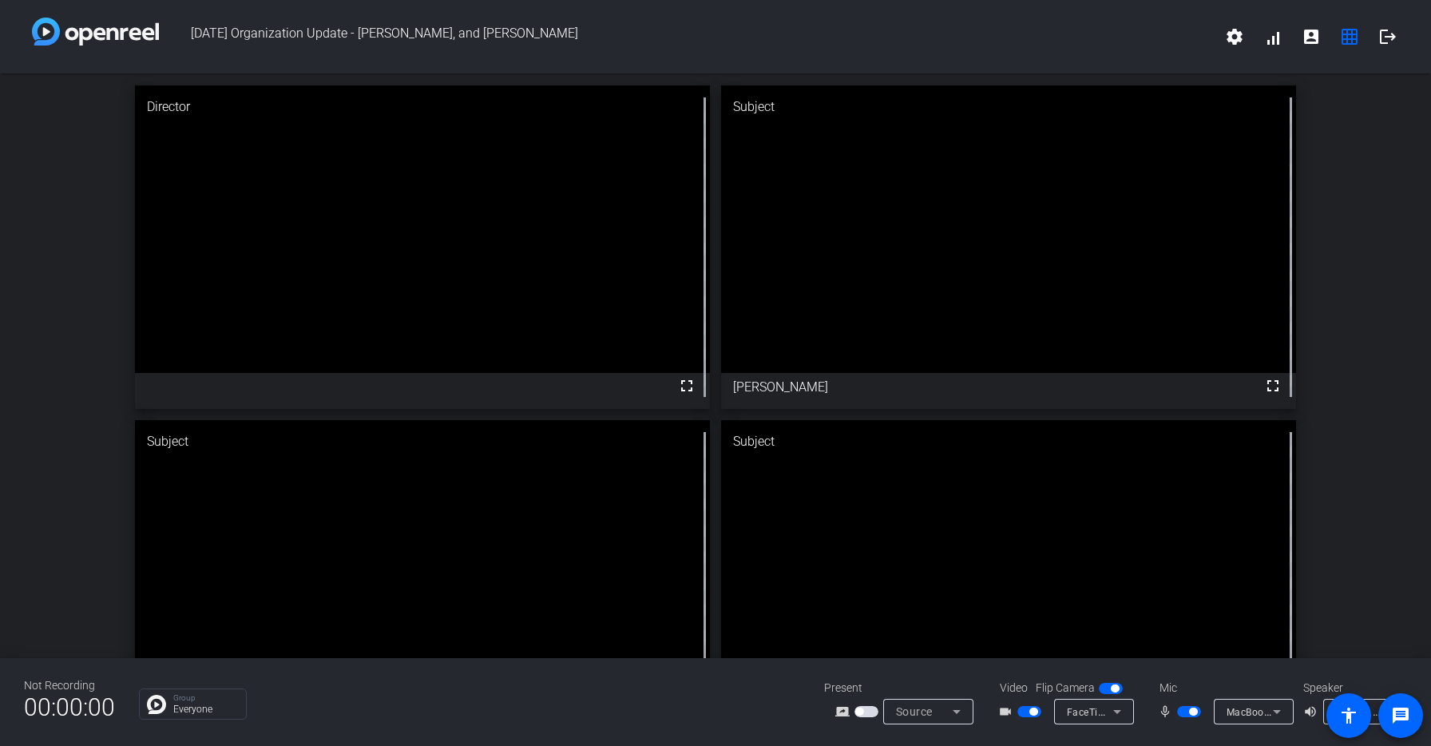
click at [1365, 467] on div "Director fullscreen Subject fullscreen Jen Subject fullscreen Richard Tree Subj…" at bounding box center [715, 414] width 1431 height 682
click at [1345, 292] on div "Director fullscreen Subject fullscreen Jen Subject fullscreen Richard Tree Subj…" at bounding box center [715, 414] width 1431 height 682
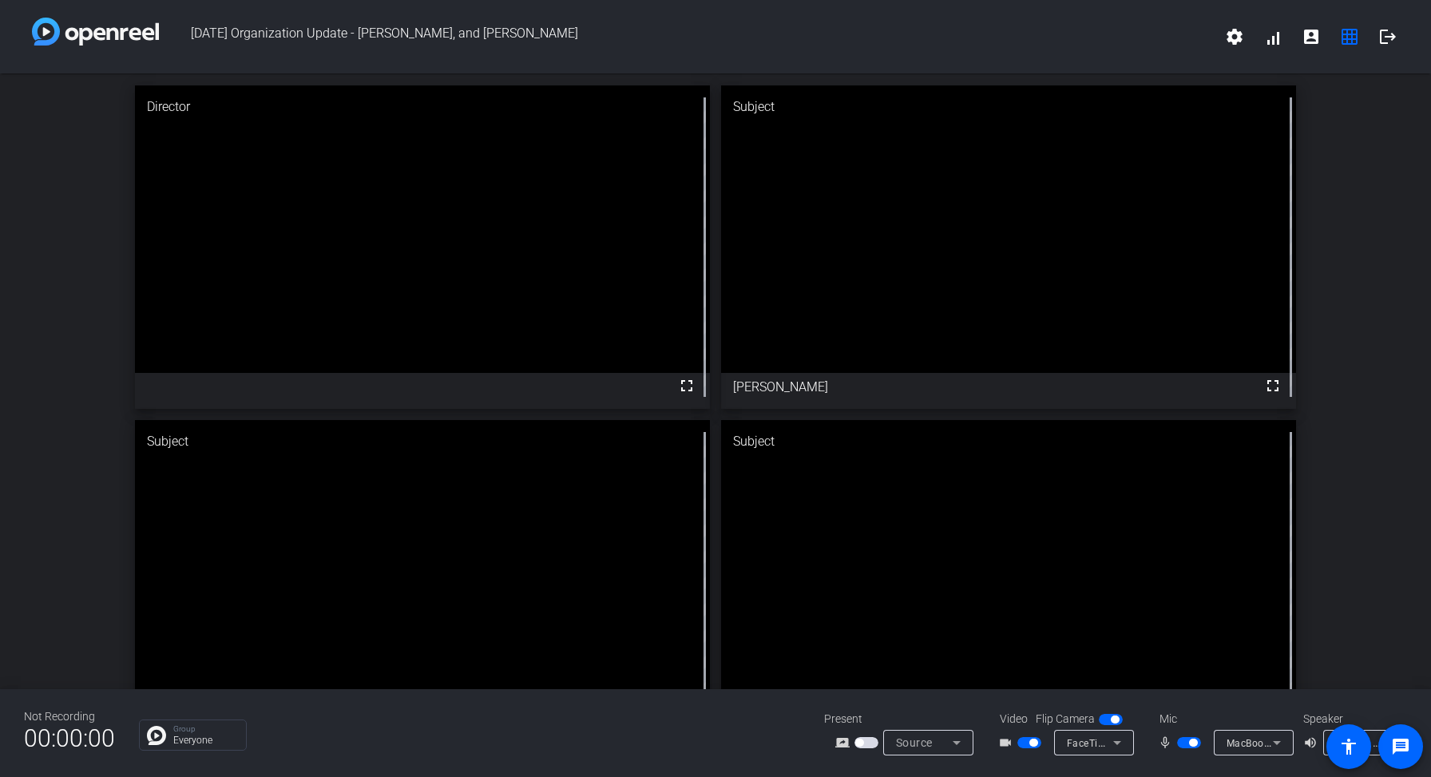
click at [459, 720] on div "Group Everyone" at bounding box center [469, 734] width 661 height 31
click at [1355, 32] on mat-icon "grid_on" at bounding box center [1349, 36] width 19 height 19
click at [1306, 37] on mat-icon "account_box" at bounding box center [1311, 36] width 19 height 19
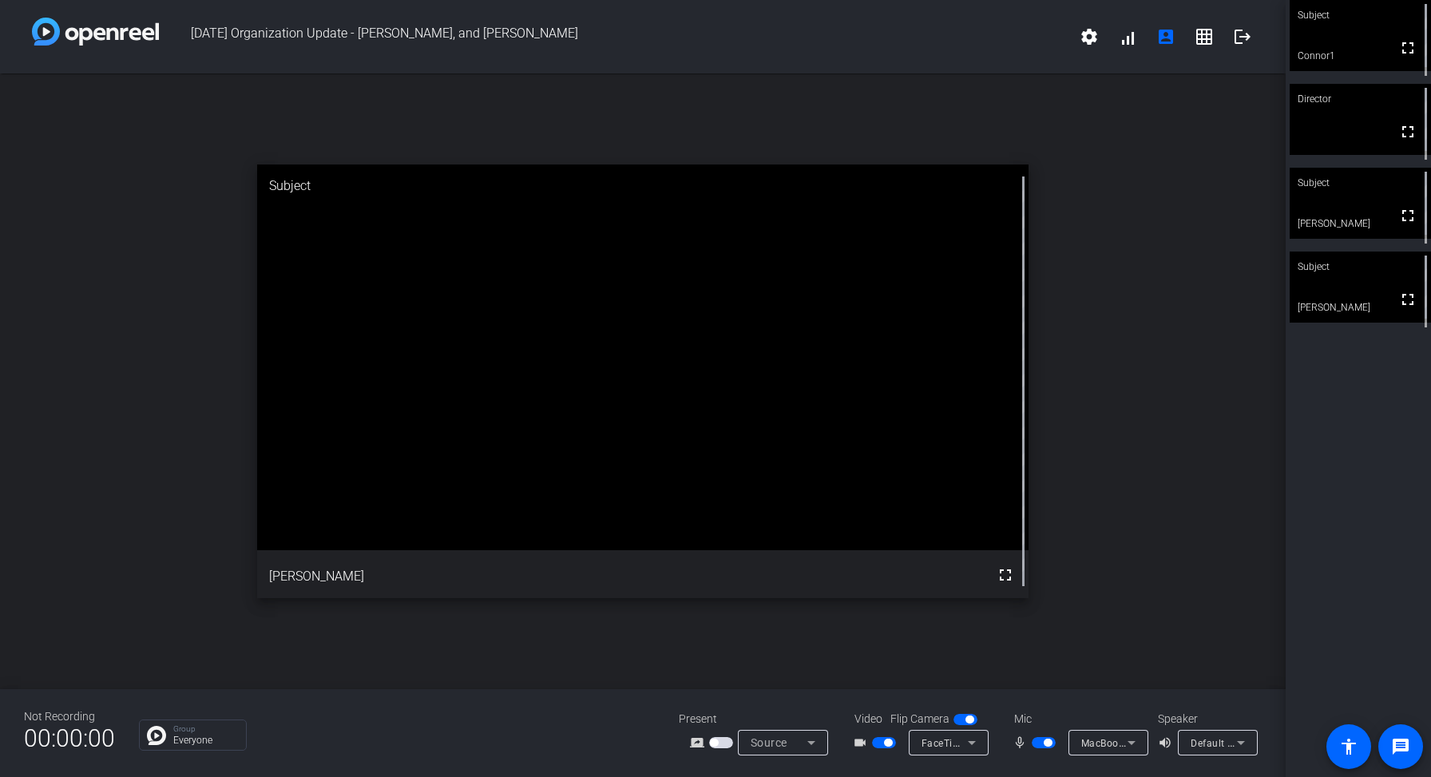
click at [1377, 260] on div "Subject" at bounding box center [1360, 267] width 141 height 30
click at [1398, 376] on div "Subject fullscreen Connor1 Director fullscreen Subject fullscreen Jen Subject f…" at bounding box center [1358, 388] width 145 height 777
click at [1370, 420] on div "Subject fullscreen Connor1 Director fullscreen Subject fullscreen Jen Subject f…" at bounding box center [1358, 388] width 145 height 777
click at [1378, 509] on div "Subject fullscreen Connor1 Director fullscreen Subject fullscreen Jen Subject f…" at bounding box center [1358, 388] width 145 height 777
click at [1210, 168] on div "open_in_new Subject fullscreen Richard Tree" at bounding box center [643, 381] width 1286 height 616
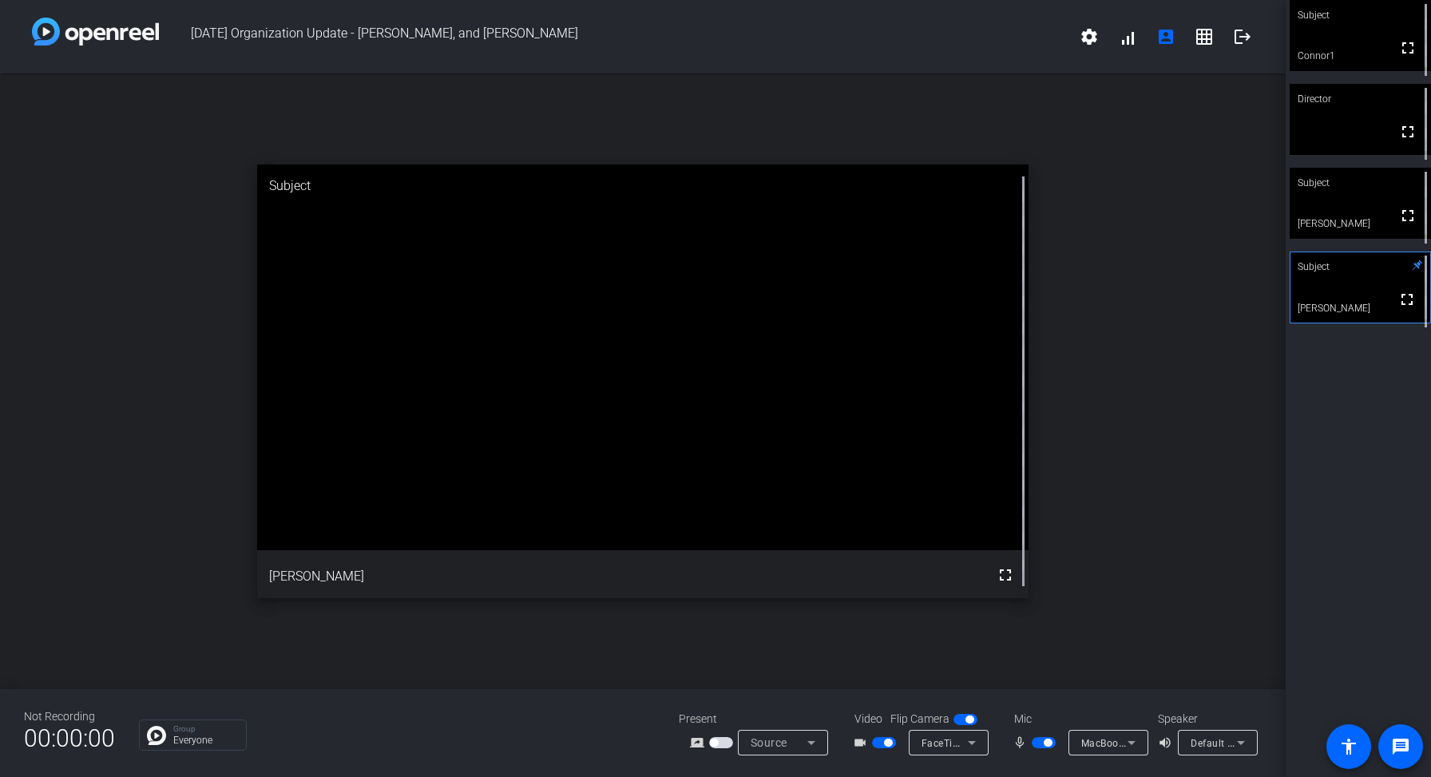
click at [1179, 256] on div "open_in_new Subject fullscreen Richard Tree" at bounding box center [643, 381] width 1286 height 616
click at [1345, 382] on div "Subject fullscreen Connor1 Director fullscreen Subject fullscreen Jen Subject f…" at bounding box center [1358, 388] width 145 height 777
click at [1347, 466] on div "Subject fullscreen Connor1 Director fullscreen Subject fullscreen Jen Subject f…" at bounding box center [1358, 388] width 145 height 777
click at [1318, 432] on div "Subject fullscreen Connor1 Director fullscreen Subject fullscreen Jen Subject f…" at bounding box center [1358, 388] width 145 height 777
click at [1331, 414] on div "Subject fullscreen Connor1 Director fullscreen Subject fullscreen Jen Subject f…" at bounding box center [1358, 388] width 145 height 777
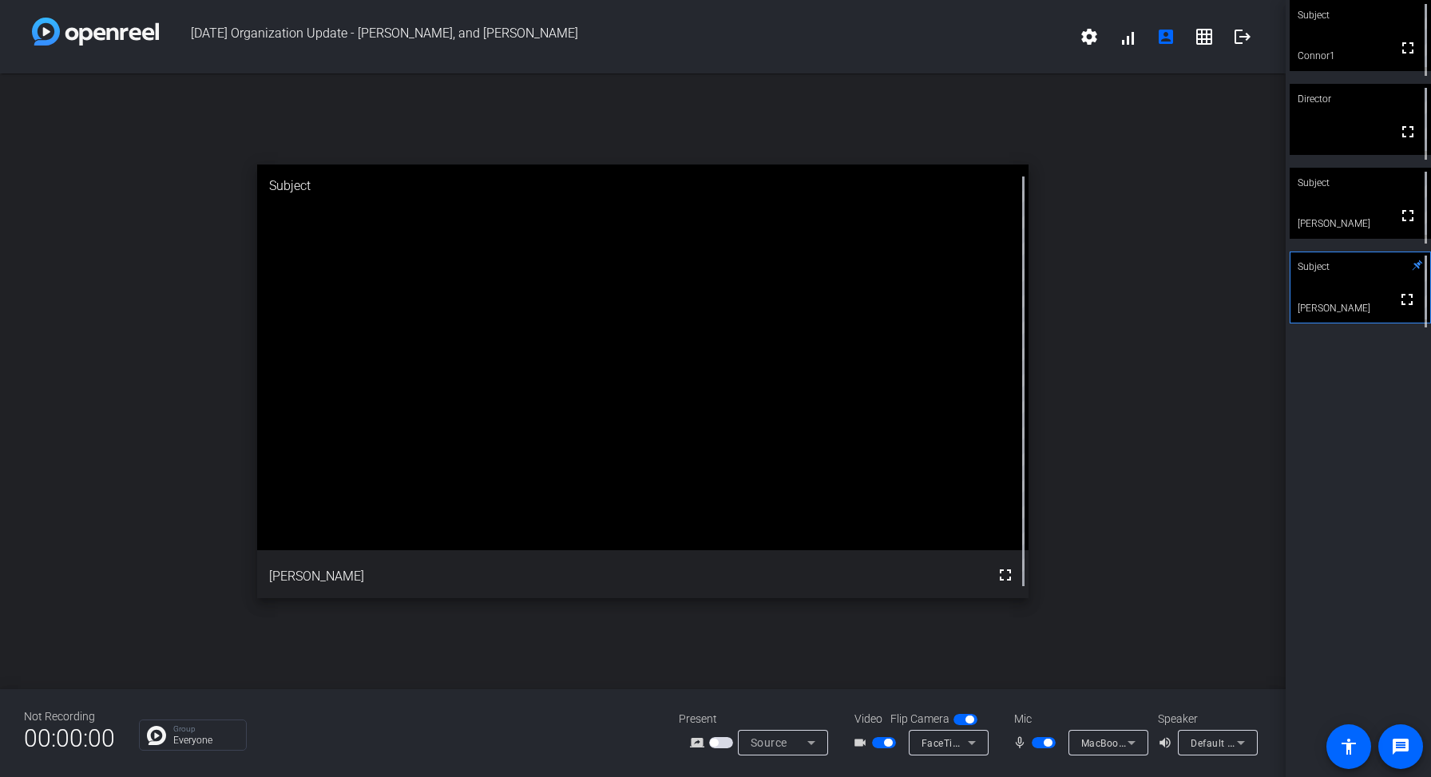
click at [1322, 426] on div "Subject fullscreen Connor1 Director fullscreen Subject fullscreen Jen Subject f…" at bounding box center [1358, 388] width 145 height 777
click at [1156, 532] on div "open_in_new Subject fullscreen Richard Tree" at bounding box center [643, 381] width 1286 height 616
click at [1220, 328] on div "open_in_new Subject fullscreen Richard Tree" at bounding box center [643, 381] width 1286 height 616
click at [1176, 331] on div "open_in_new Subject fullscreen Richard Tree" at bounding box center [643, 381] width 1286 height 616
click at [1337, 423] on div "Subject fullscreen Connor1 Director fullscreen Subject fullscreen Jen Subject f…" at bounding box center [1354, 386] width 145 height 772
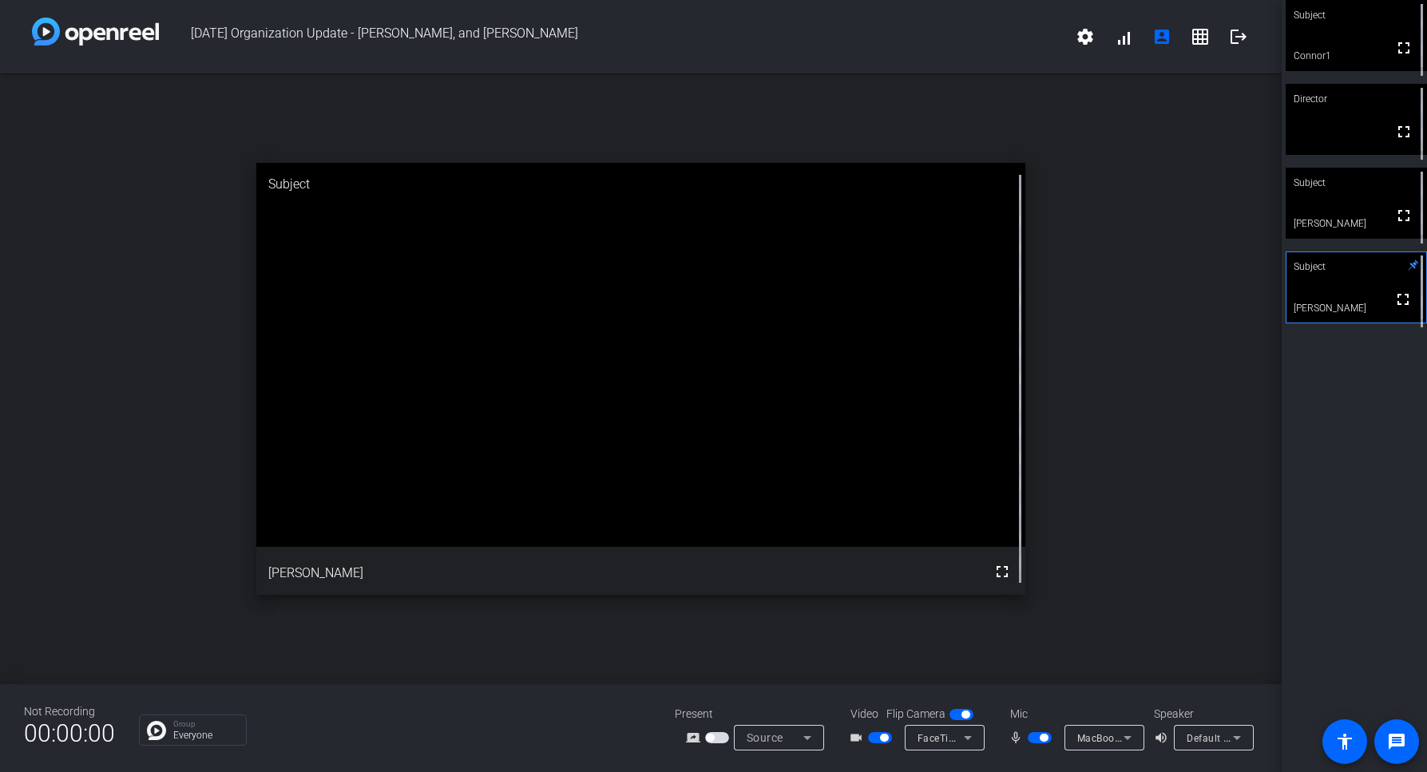
click at [1310, 530] on div "Subject fullscreen Connor1 Director fullscreen Subject fullscreen Jen Subject f…" at bounding box center [1354, 386] width 145 height 772
click at [1058, 313] on div "open_in_new Subject fullscreen Richard Tree" at bounding box center [641, 378] width 1282 height 611
click at [1162, 337] on div "open_in_new Subject fullscreen Richard Tree" at bounding box center [641, 378] width 1282 height 611
click at [1155, 295] on div "open_in_new Subject fullscreen Richard Tree" at bounding box center [641, 378] width 1282 height 611
click at [1135, 443] on div "open_in_new Subject fullscreen Richard Tree" at bounding box center [641, 378] width 1282 height 611
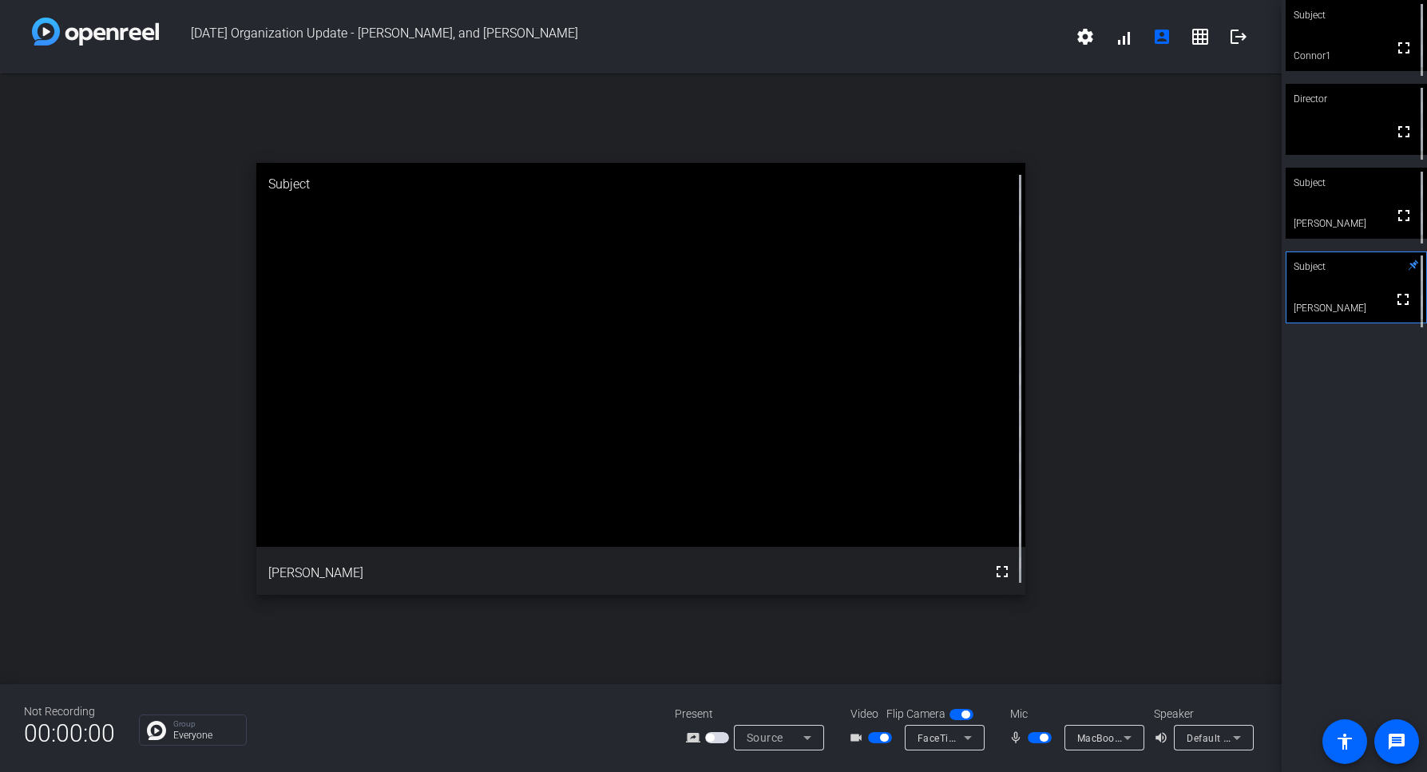
click at [1238, 410] on div "open_in_new Subject fullscreen Richard Tree" at bounding box center [641, 378] width 1282 height 611
click at [1190, 194] on div "open_in_new Subject fullscreen Richard Tree" at bounding box center [641, 378] width 1282 height 611
click at [1038, 738] on span "button" at bounding box center [1040, 737] width 24 height 11
click at [874, 735] on span "button" at bounding box center [880, 737] width 24 height 11
click at [1054, 739] on div at bounding box center [1041, 737] width 27 height 11
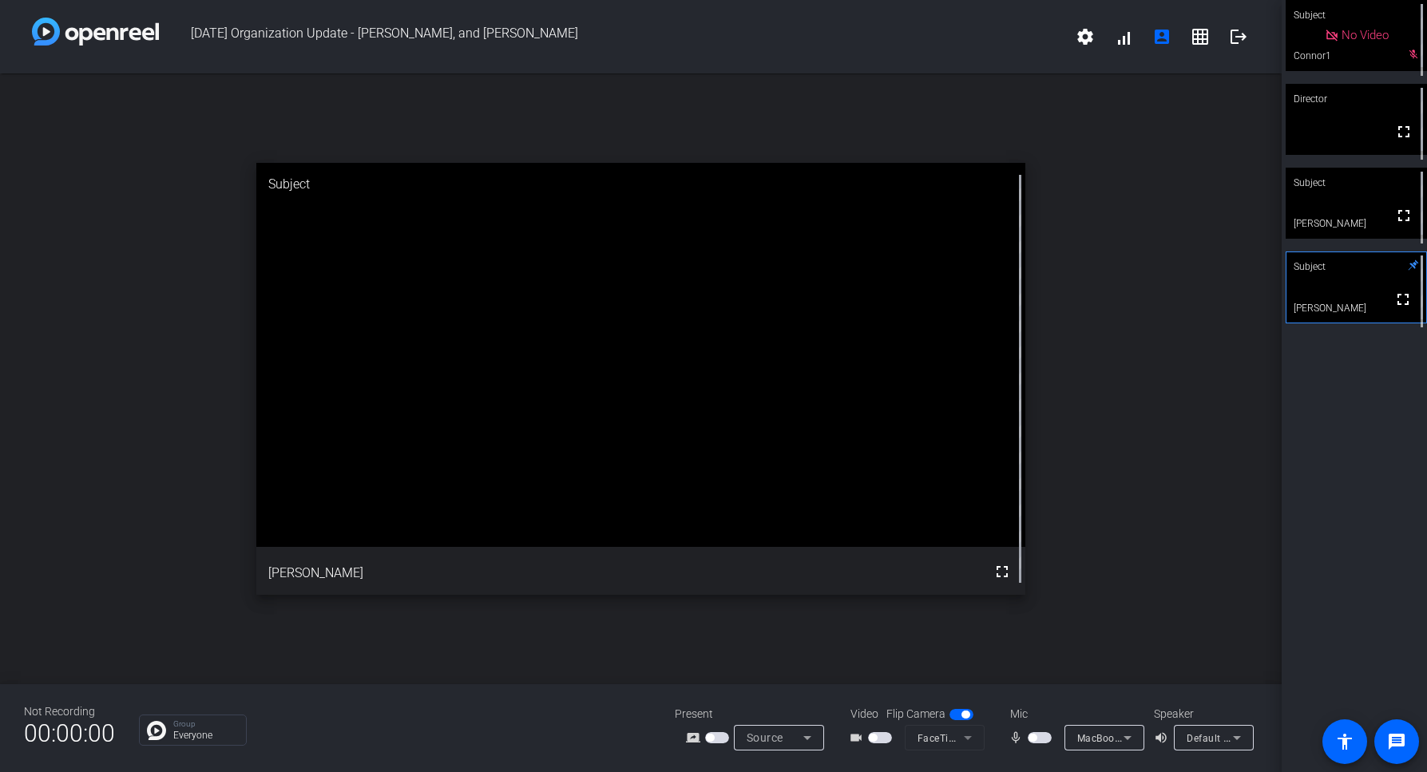
click at [1043, 739] on span "button" at bounding box center [1040, 737] width 24 height 11
click at [1084, 521] on div "open_in_new Subject fullscreen Richard Tree" at bounding box center [641, 378] width 1282 height 611
click at [1098, 483] on div "open_in_new Subject fullscreen Richard Tree" at bounding box center [641, 378] width 1282 height 611
click at [1037, 735] on span "button" at bounding box center [1040, 737] width 24 height 11
click at [1168, 441] on div "open_in_new Subject fullscreen Richard Tree" at bounding box center [641, 378] width 1282 height 611
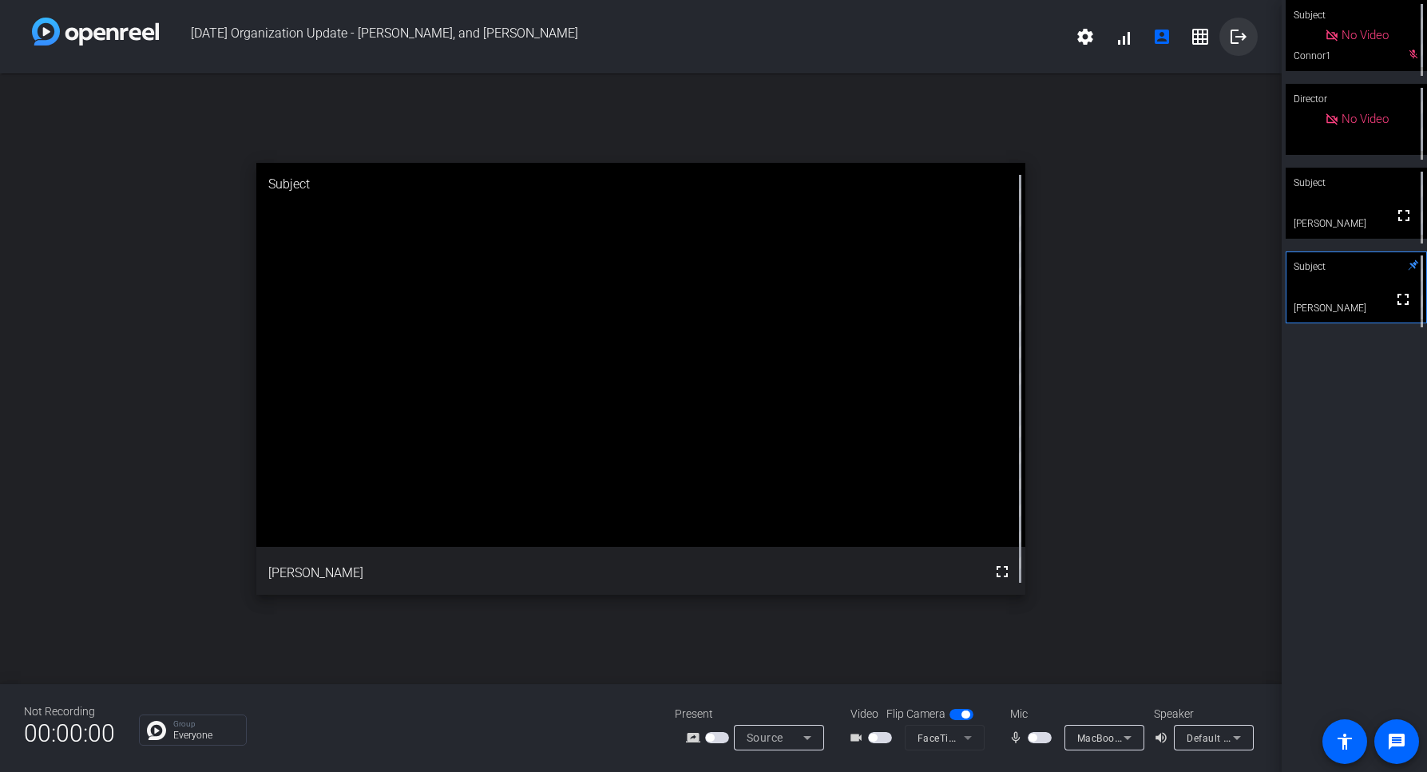
click at [1234, 41] on mat-icon "logout" at bounding box center [1238, 36] width 19 height 19
